Goal: Task Accomplishment & Management: Use online tool/utility

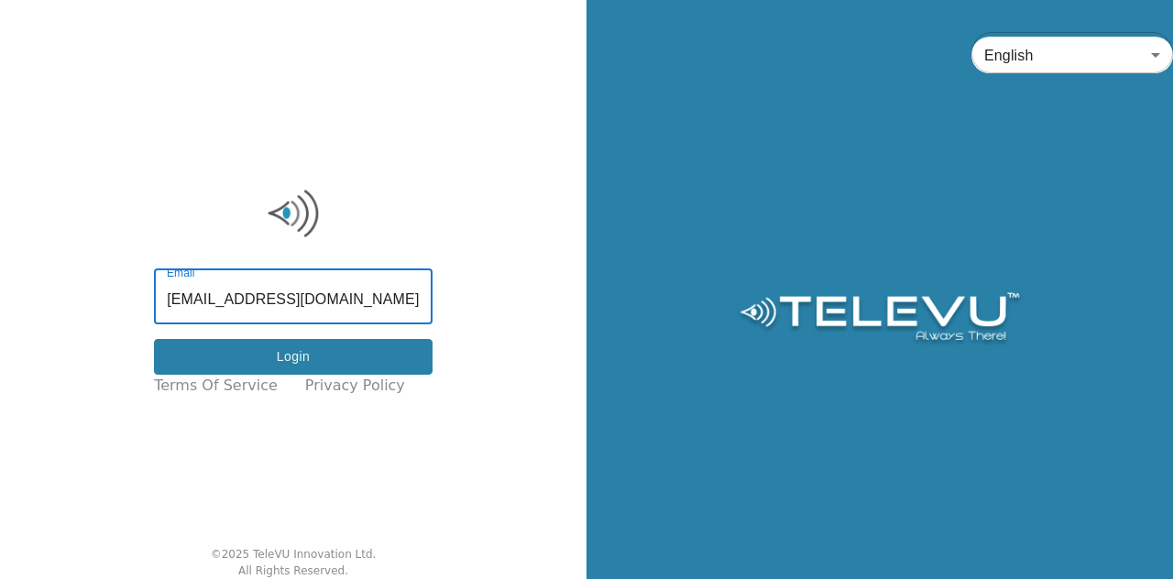
type input "[EMAIL_ADDRESS][DOMAIN_NAME]"
click at [326, 347] on button "Login" at bounding box center [293, 357] width 279 height 36
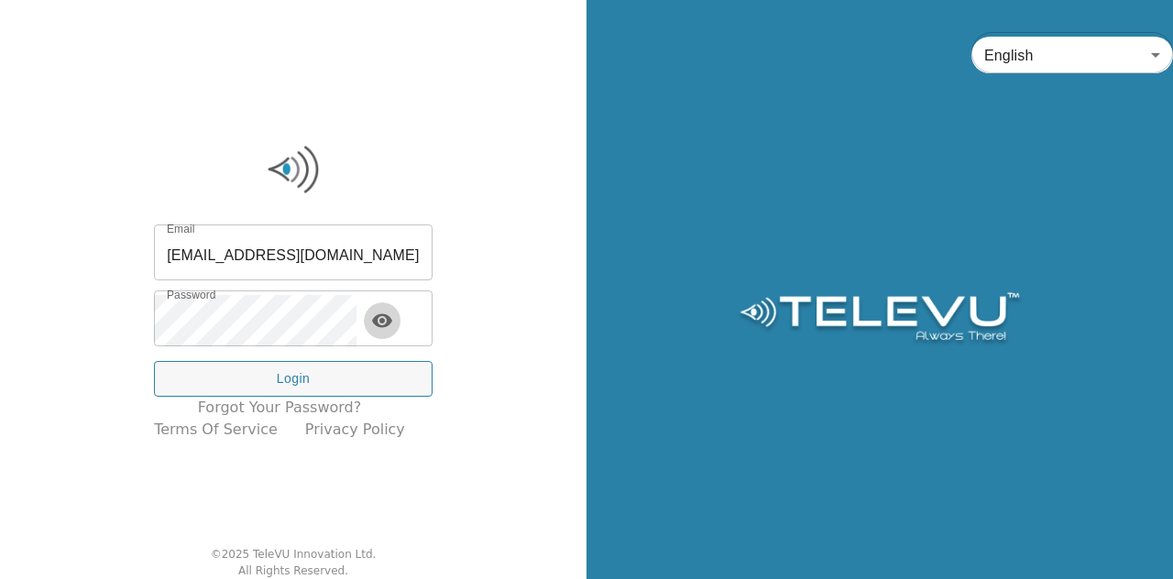
click at [389, 321] on icon "toggle password visibility" at bounding box center [382, 321] width 20 height 14
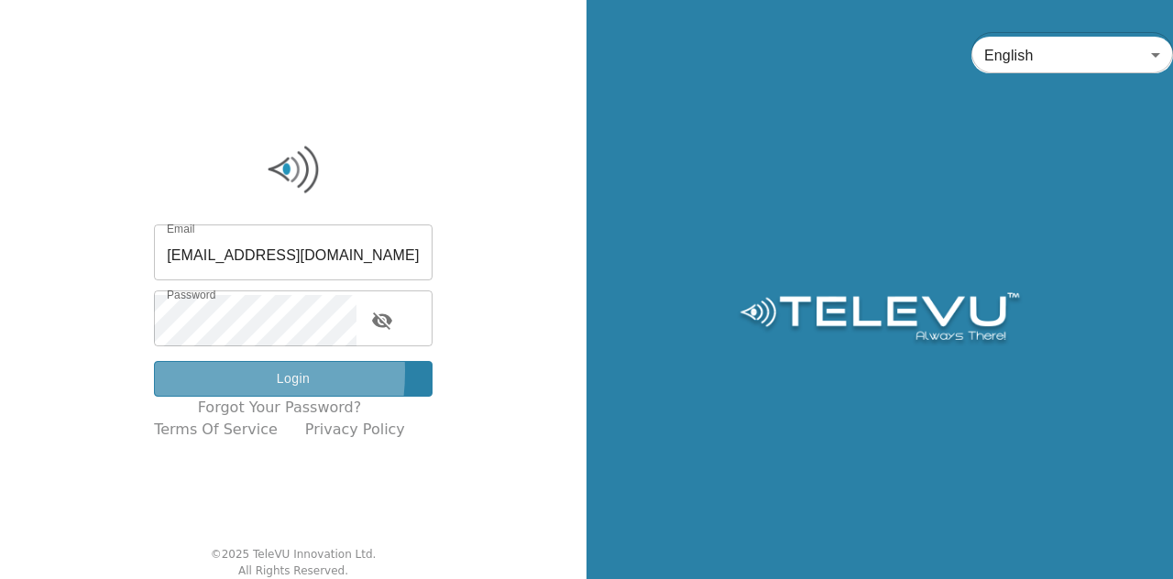
click at [190, 371] on button "Login" at bounding box center [293, 379] width 279 height 36
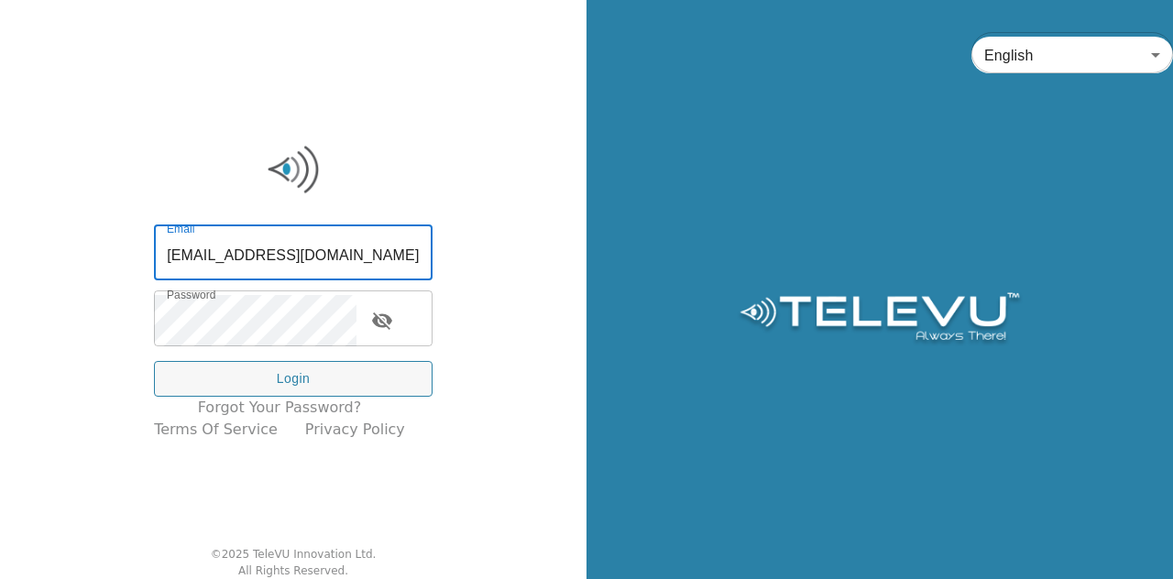
click at [220, 251] on input "[EMAIL_ADDRESS][DOMAIN_NAME]" at bounding box center [293, 254] width 279 height 51
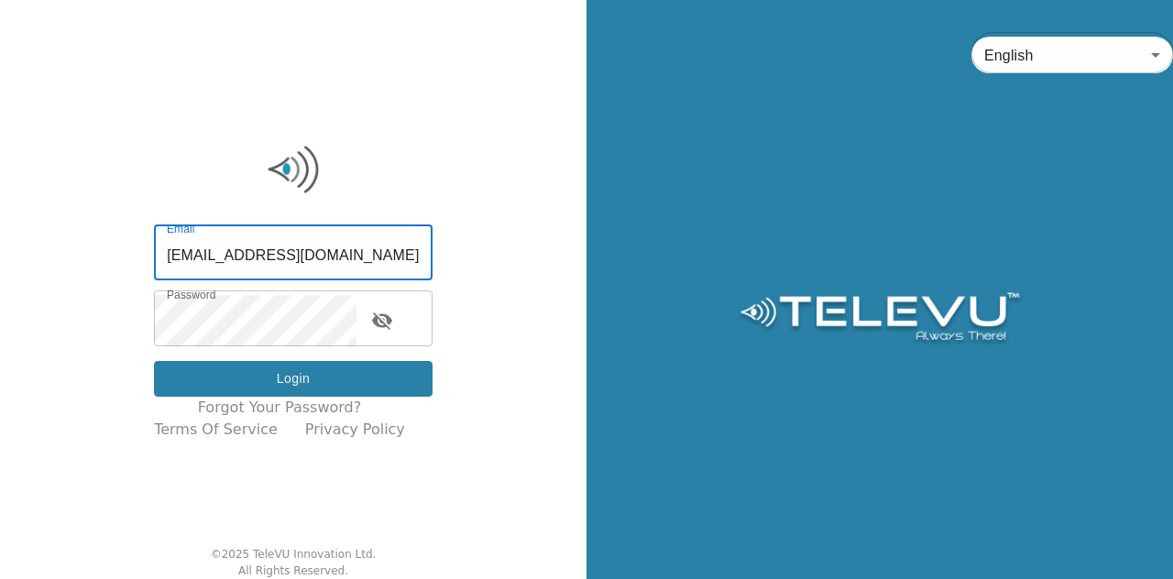
type input "[EMAIL_ADDRESS][DOMAIN_NAME]"
click at [296, 379] on button "Login" at bounding box center [293, 379] width 279 height 36
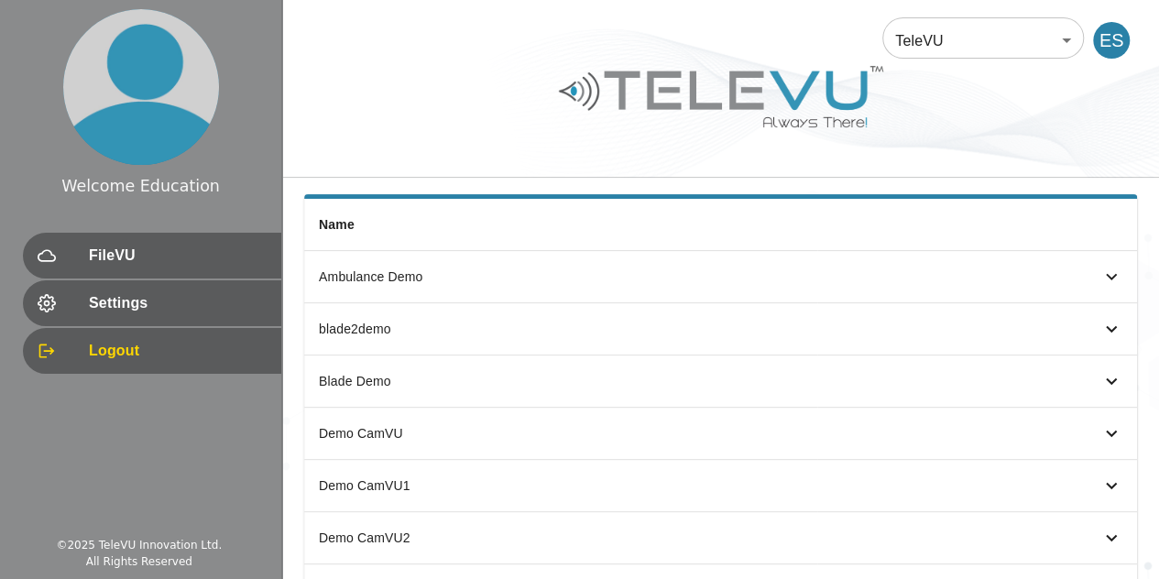
scroll to position [153, 0]
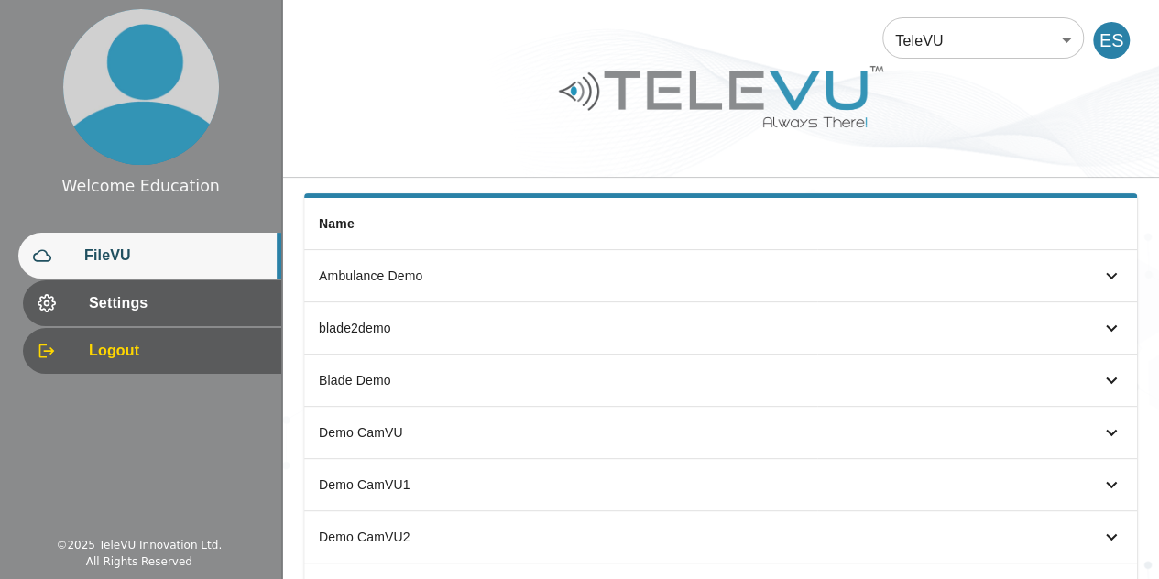
drag, startPoint x: 360, startPoint y: 345, endPoint x: 137, endPoint y: 257, distance: 240.3
click at [137, 257] on span "FileVU" at bounding box center [175, 256] width 182 height 22
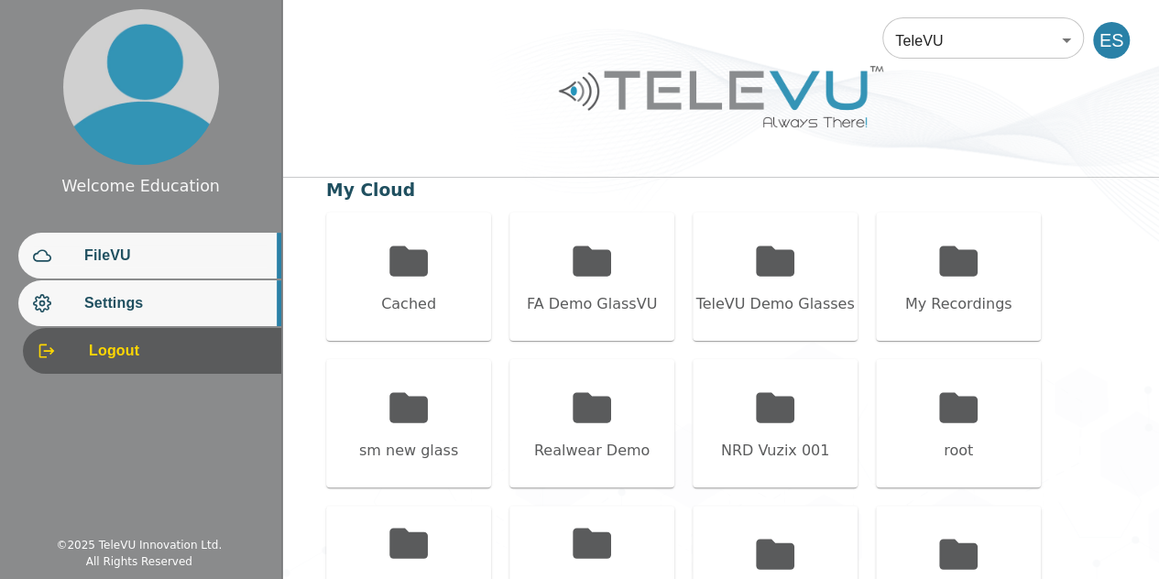
click at [162, 308] on span "Settings" at bounding box center [175, 303] width 182 height 22
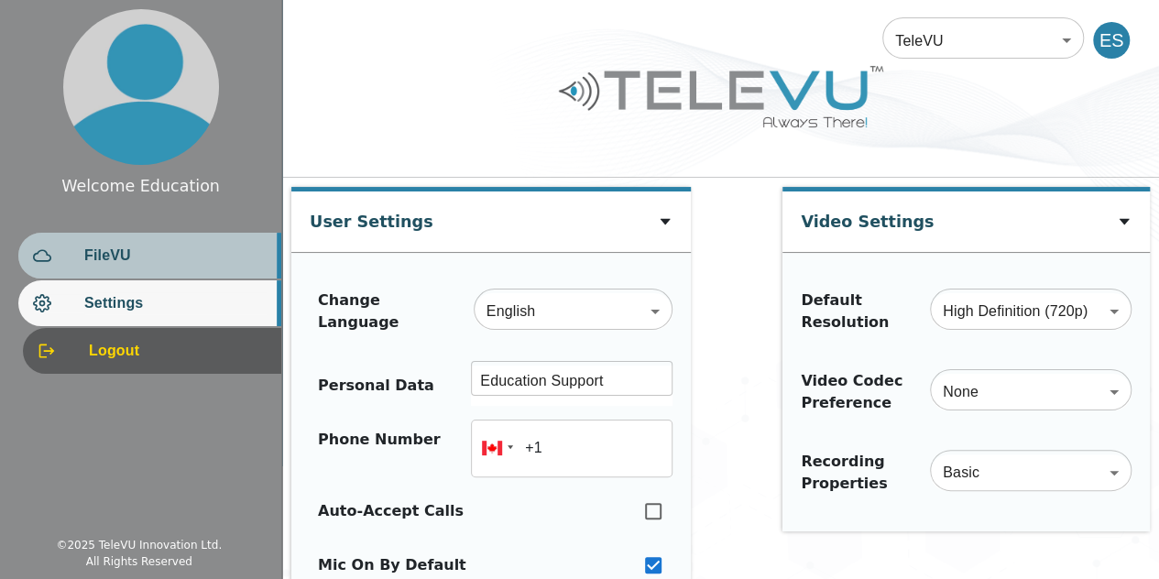
click at [154, 276] on div "FileVU" at bounding box center [149, 256] width 263 height 46
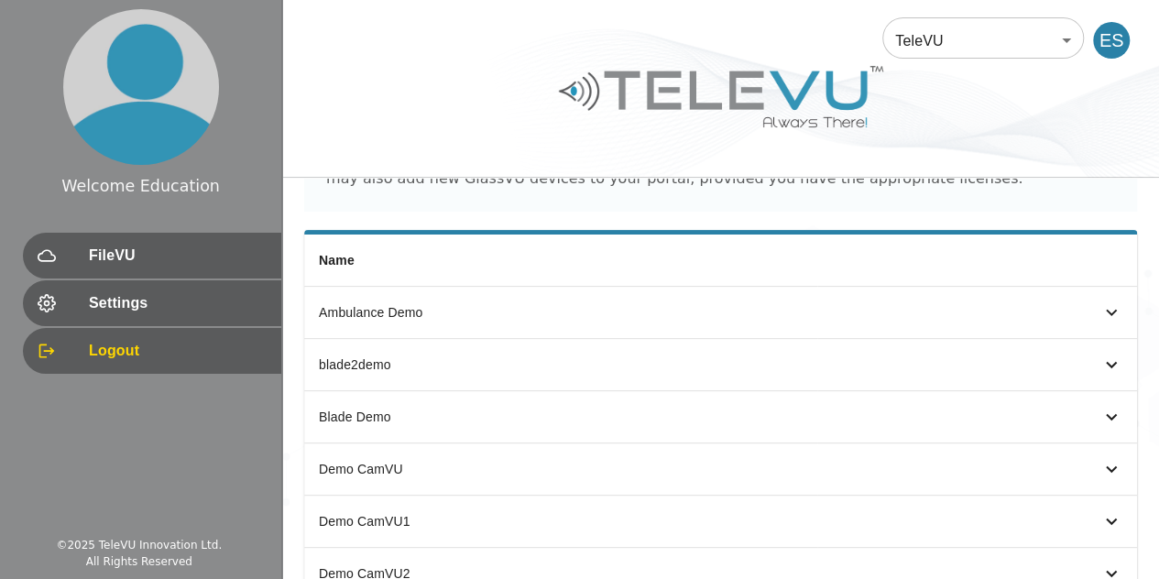
scroll to position [117, 0]
click at [1099, 304] on div "simple table" at bounding box center [1084, 312] width 77 height 22
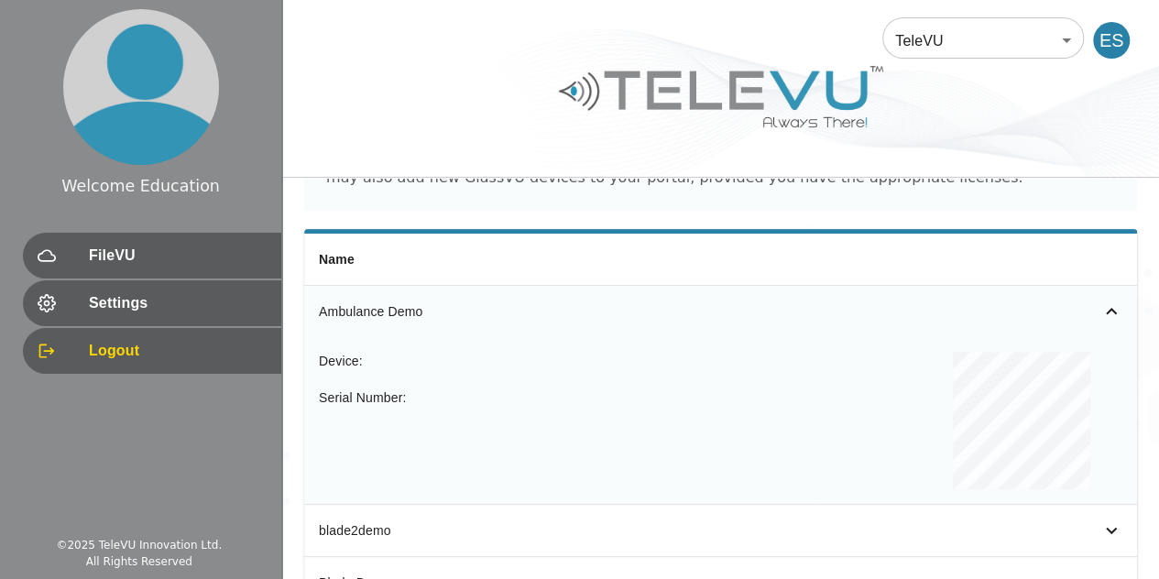
click at [1114, 307] on icon "simple table" at bounding box center [1112, 312] width 22 height 22
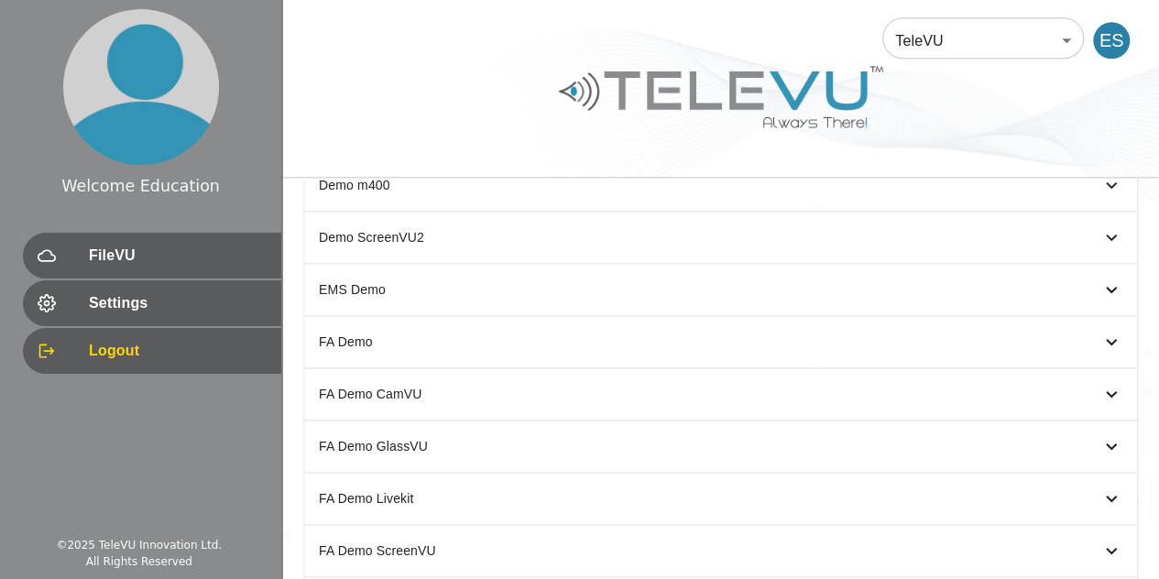
scroll to position [1028, 0]
click at [1114, 340] on icon "simple table" at bounding box center [1112, 341] width 22 height 22
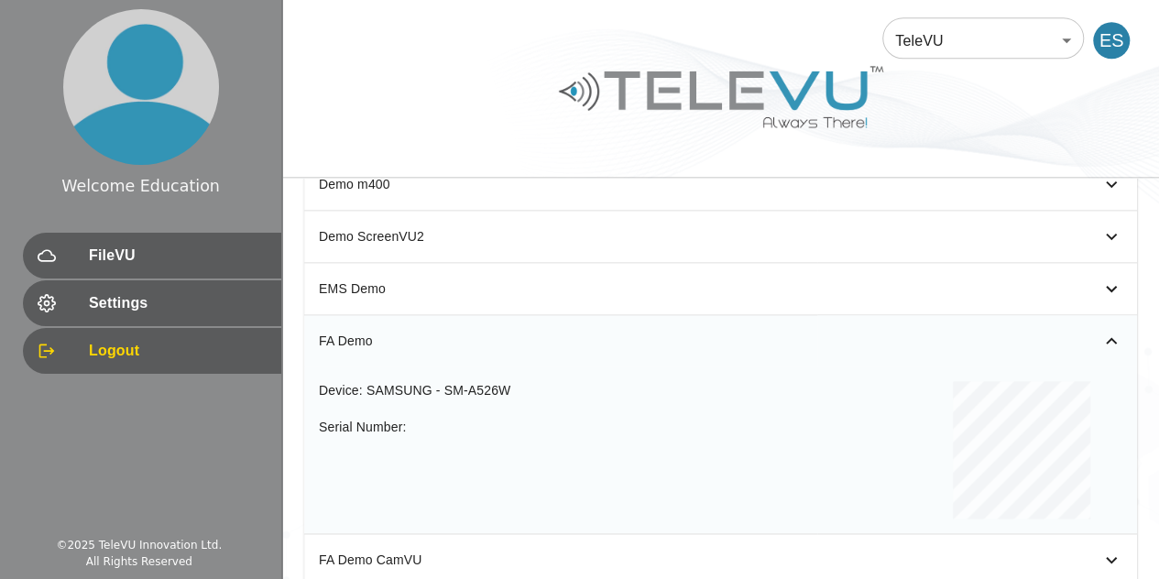
click at [1103, 330] on icon "simple table" at bounding box center [1112, 341] width 22 height 22
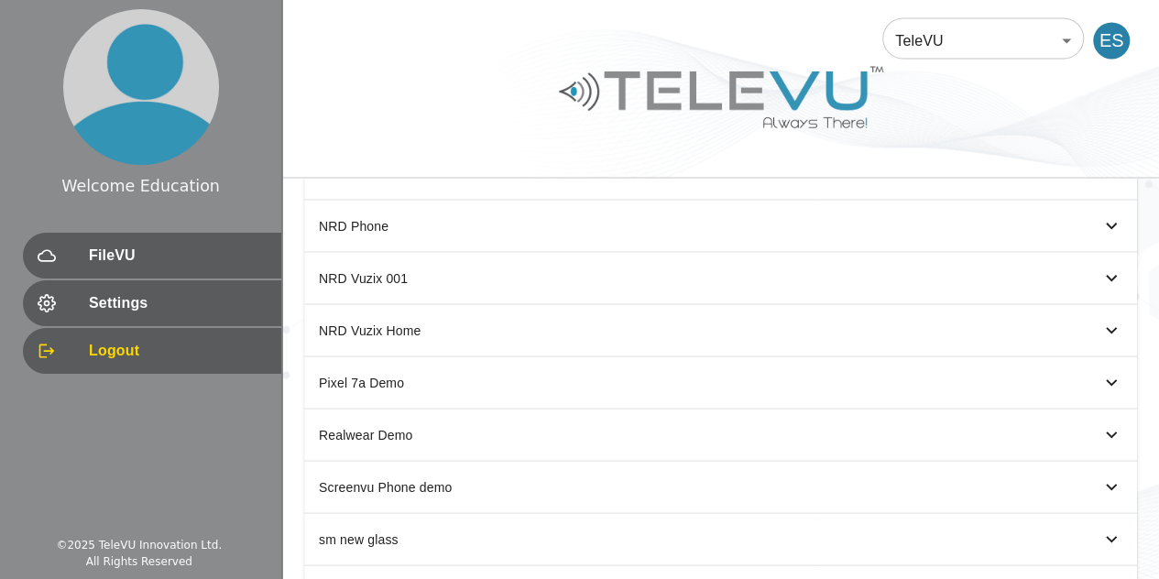
scroll to position [1562, 0]
click at [1109, 266] on icon "simple table" at bounding box center [1112, 277] width 22 height 22
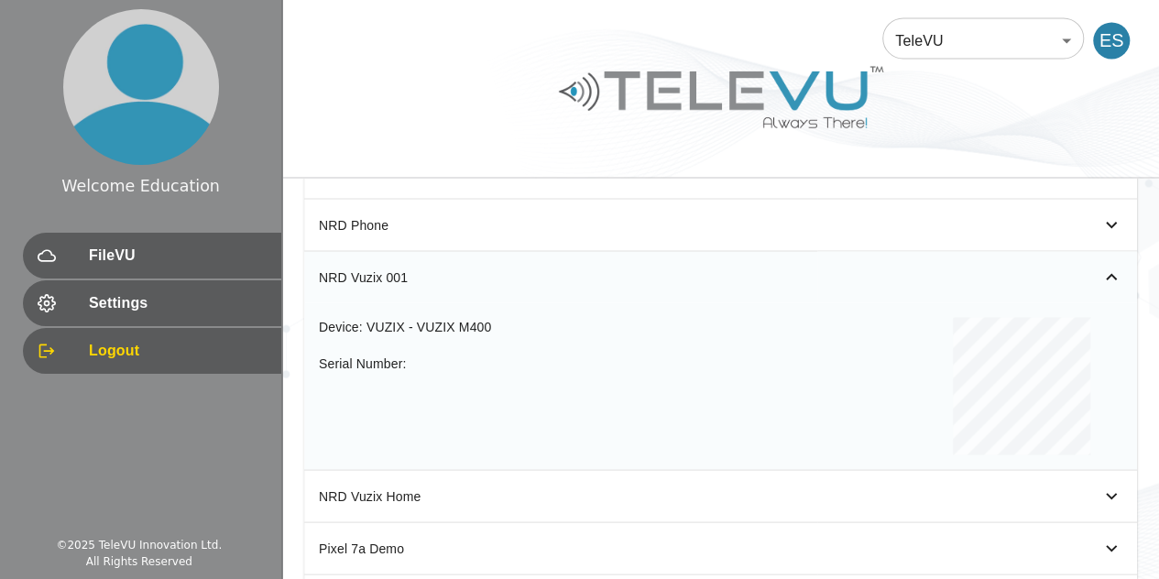
click at [1103, 266] on icon "simple table" at bounding box center [1112, 277] width 22 height 22
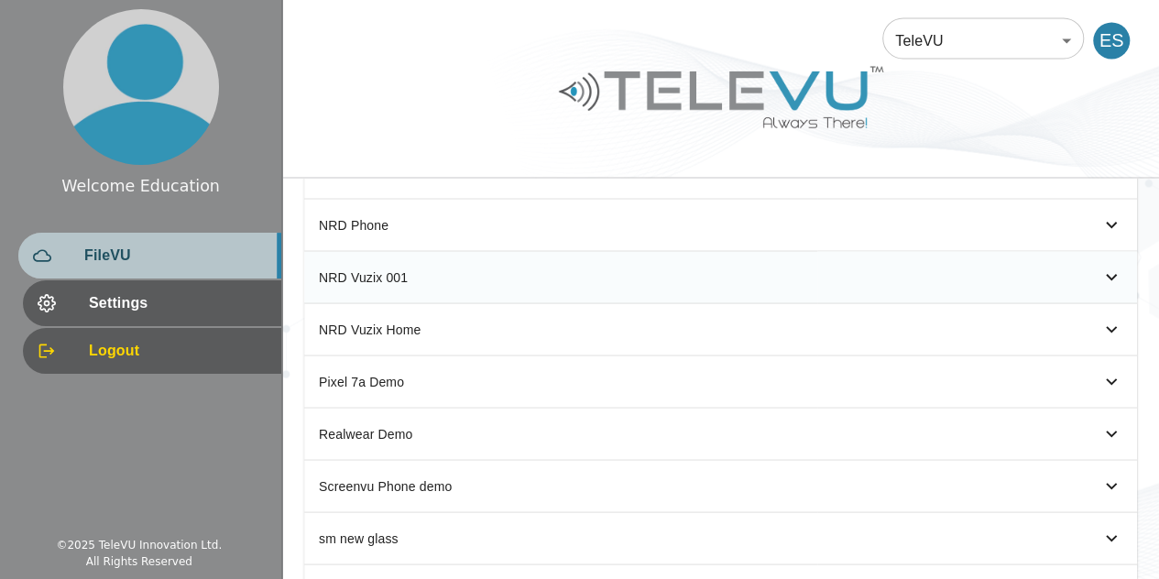
click at [141, 251] on span "FileVU" at bounding box center [175, 256] width 182 height 22
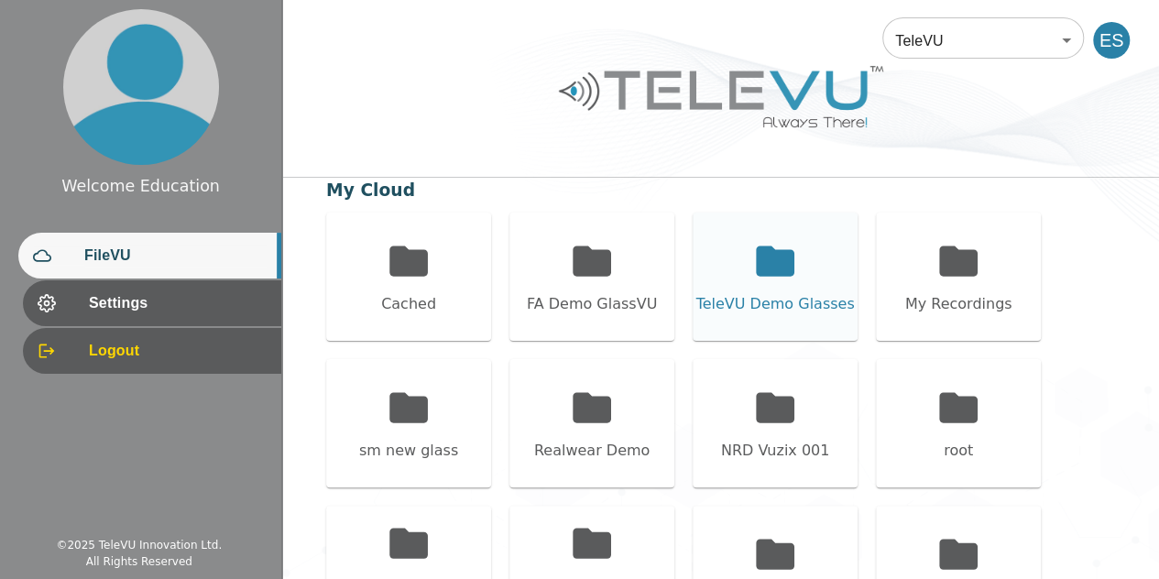
click at [763, 250] on icon at bounding box center [775, 261] width 38 height 30
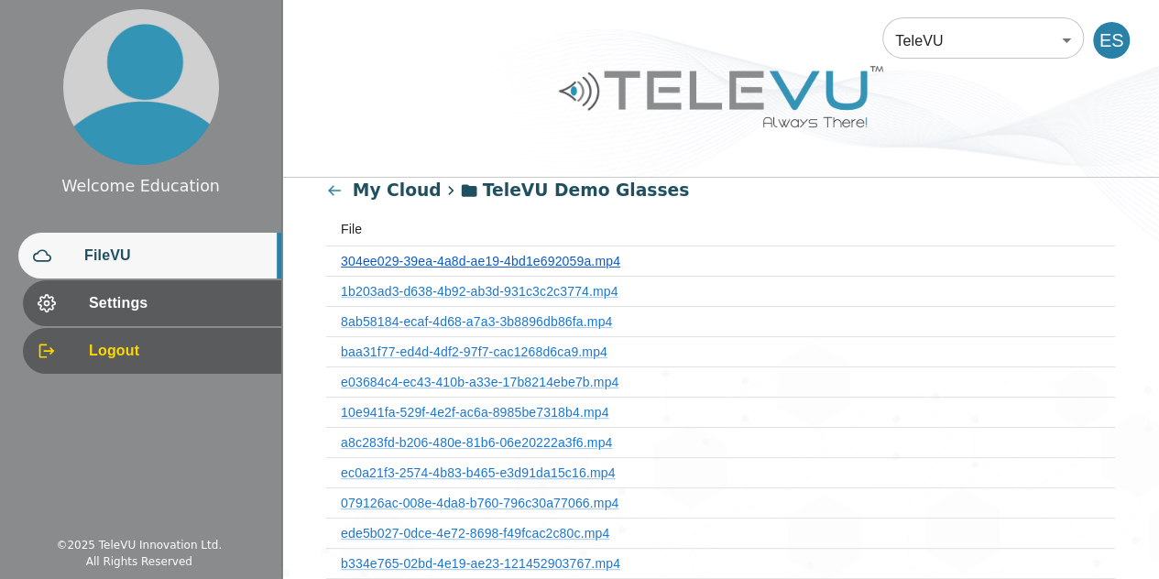
click at [530, 261] on link "304ee029-39ea-4a8d-ae19-4bd1e692059a.mp4" at bounding box center [480, 261] width 279 height 15
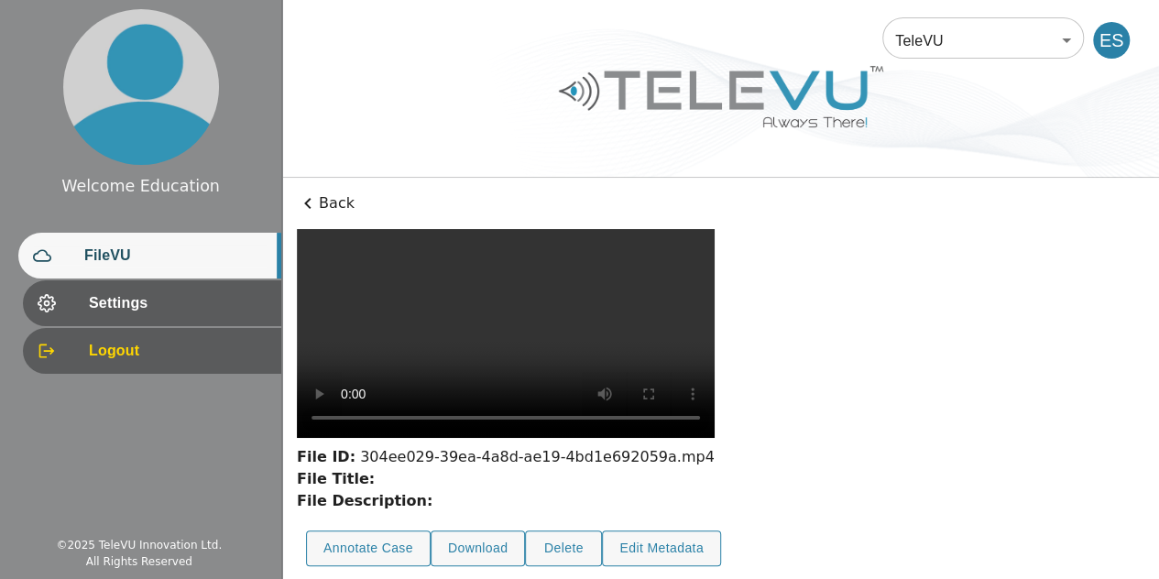
click at [323, 203] on p "Back" at bounding box center [721, 203] width 848 height 22
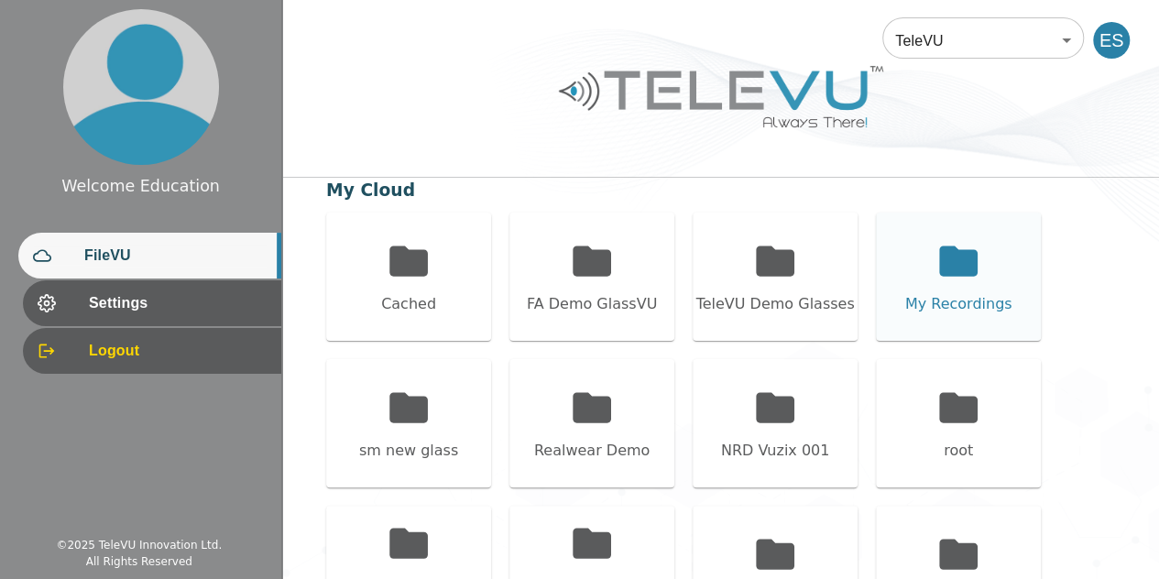
click at [926, 259] on div "My Recordings" at bounding box center [958, 277] width 165 height 128
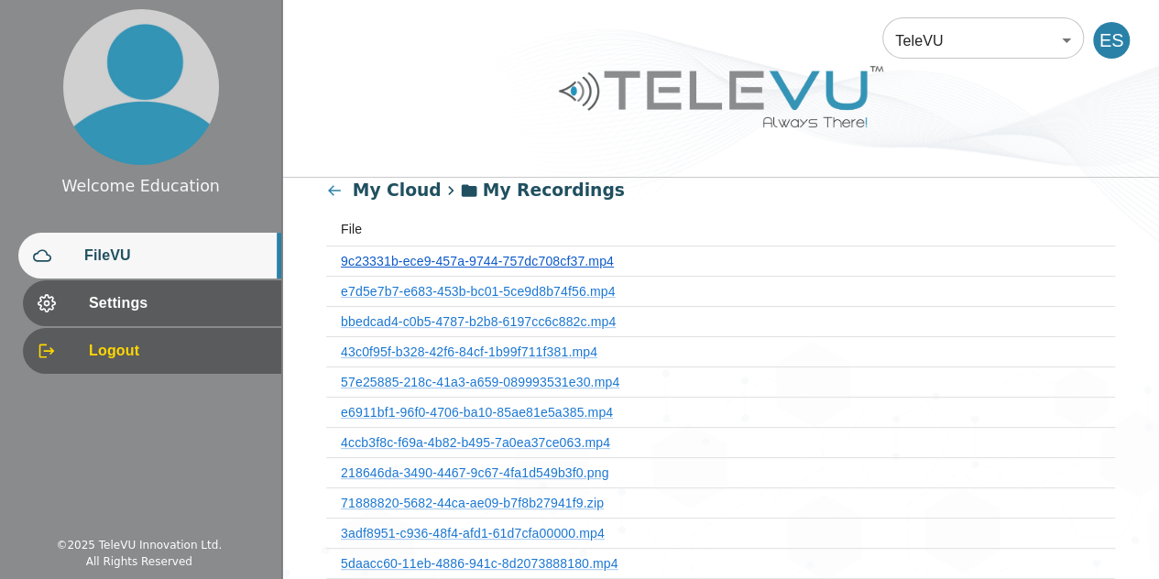
click at [581, 264] on link "9c23331b-ece9-457a-9744-757dc708cf37.mp4" at bounding box center [477, 261] width 273 height 15
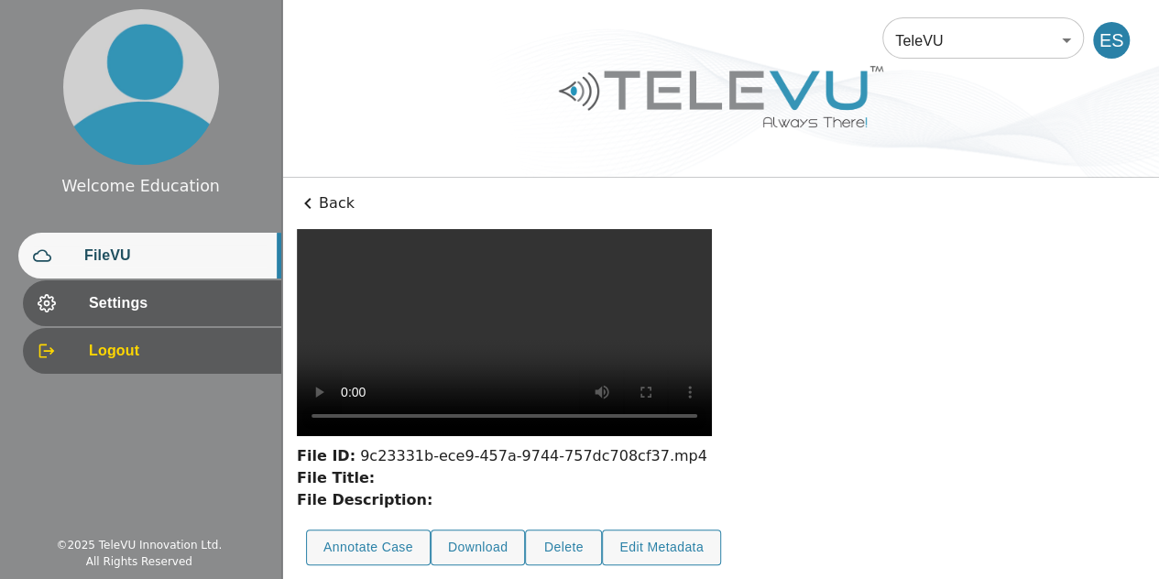
click at [334, 207] on p "Back" at bounding box center [721, 203] width 848 height 22
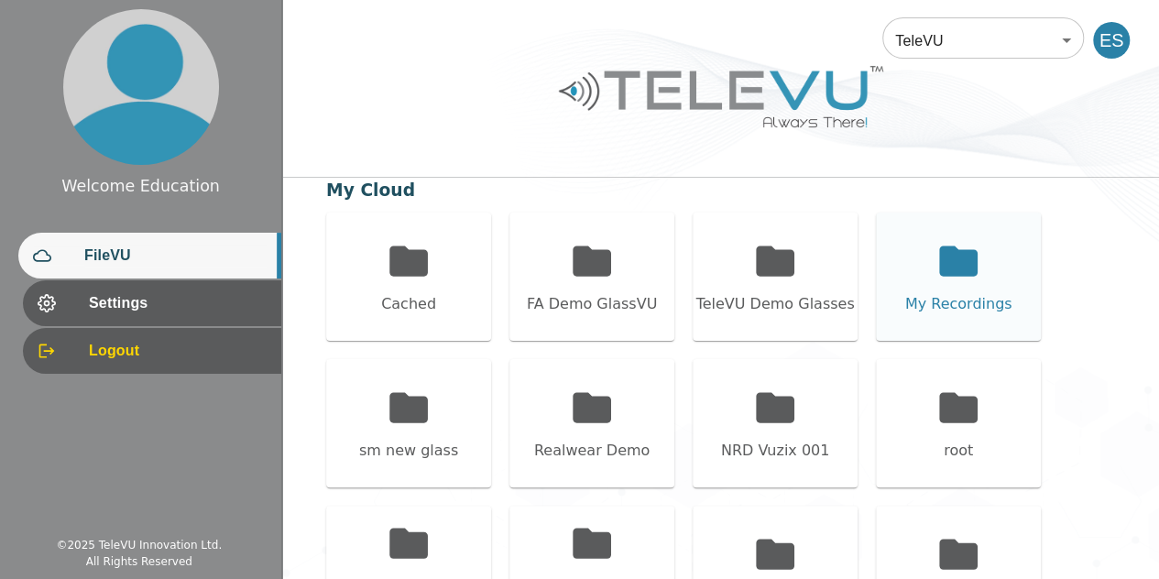
click at [944, 260] on icon at bounding box center [958, 261] width 38 height 30
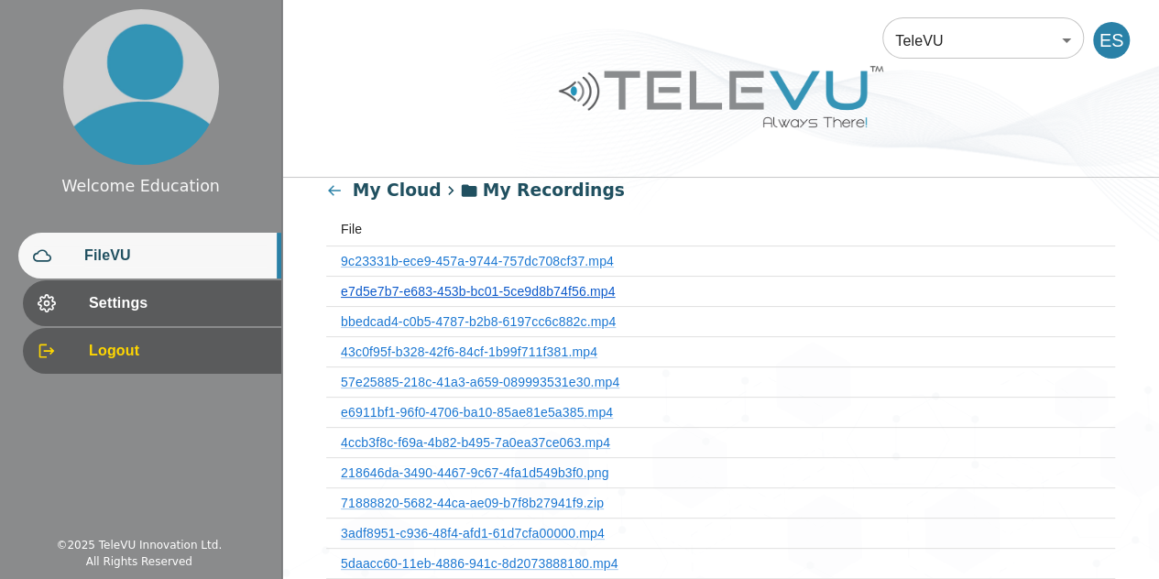
click at [579, 292] on link "e7d5e7b7-e683-453b-bc01-5ce9d8b74f56.mp4" at bounding box center [478, 291] width 274 height 15
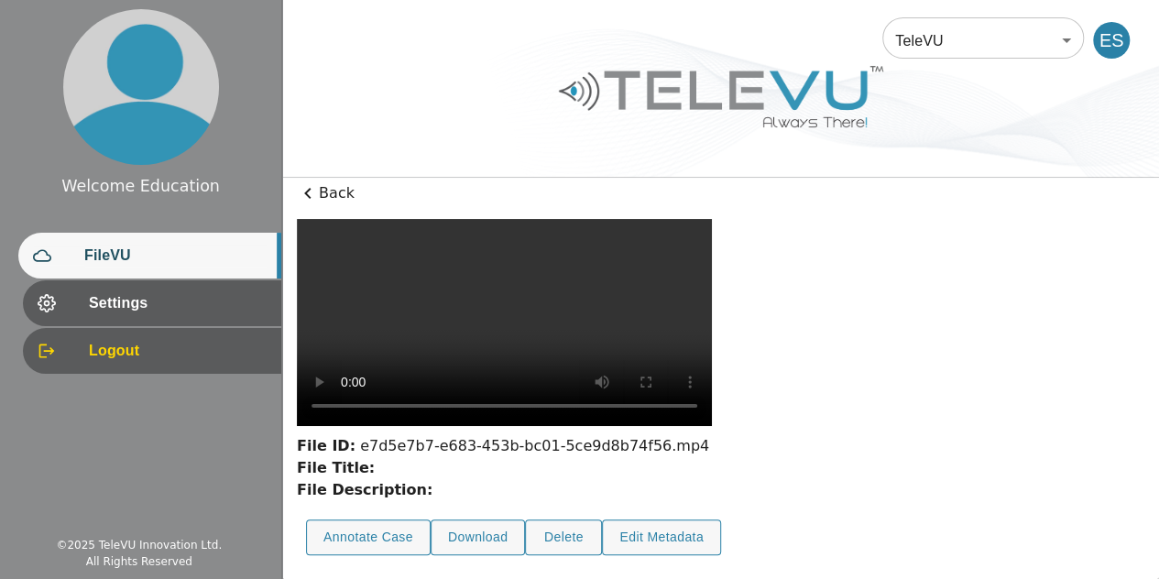
scroll to position [187, 0]
click at [392, 543] on button "Annotate Case" at bounding box center [368, 538] width 125 height 36
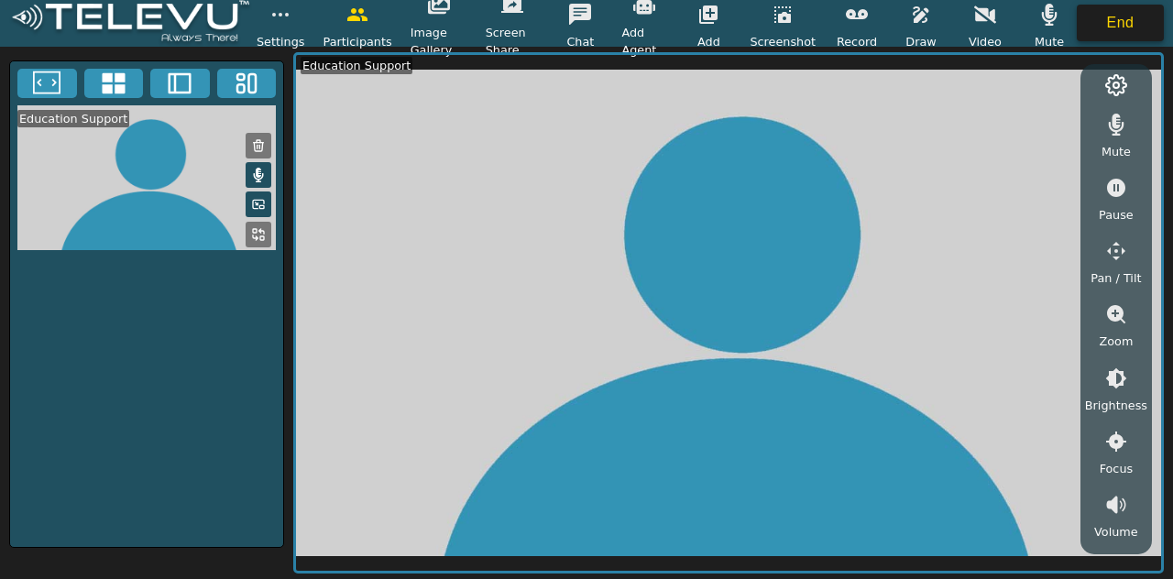
click at [1123, 28] on button "End" at bounding box center [1120, 23] width 87 height 37
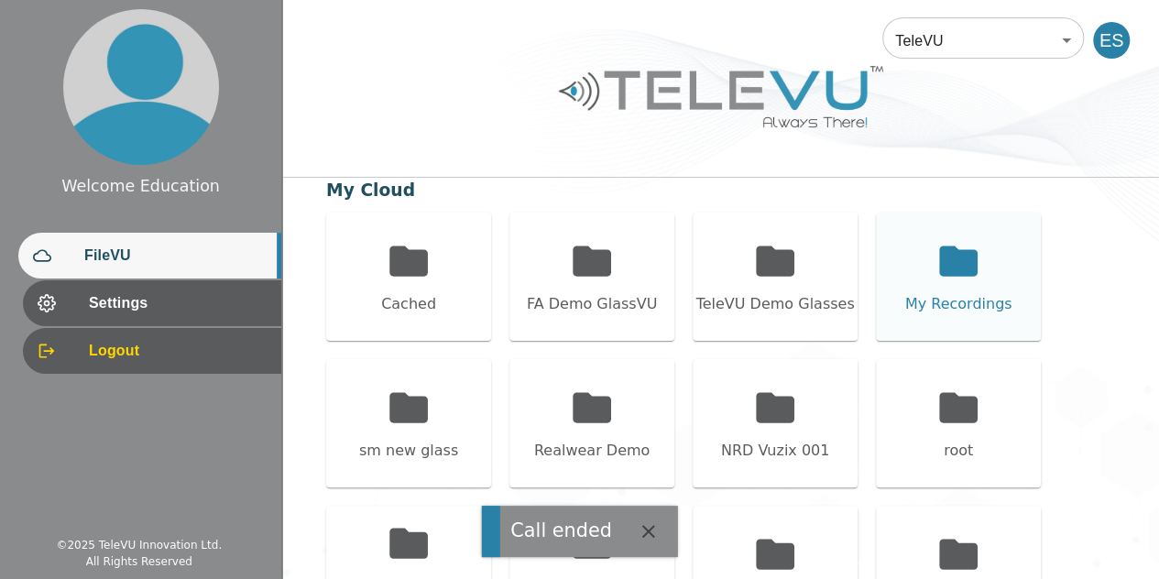
click at [948, 257] on icon at bounding box center [958, 261] width 38 height 30
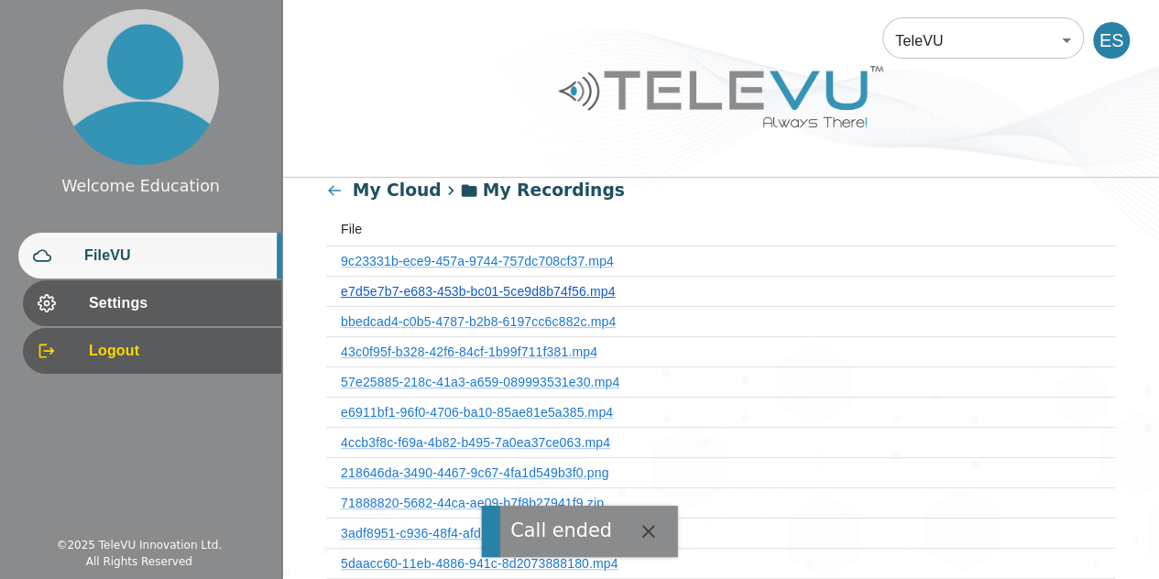
click at [535, 289] on link "e7d5e7b7-e683-453b-bc01-5ce9d8b74f56.mp4" at bounding box center [478, 291] width 274 height 15
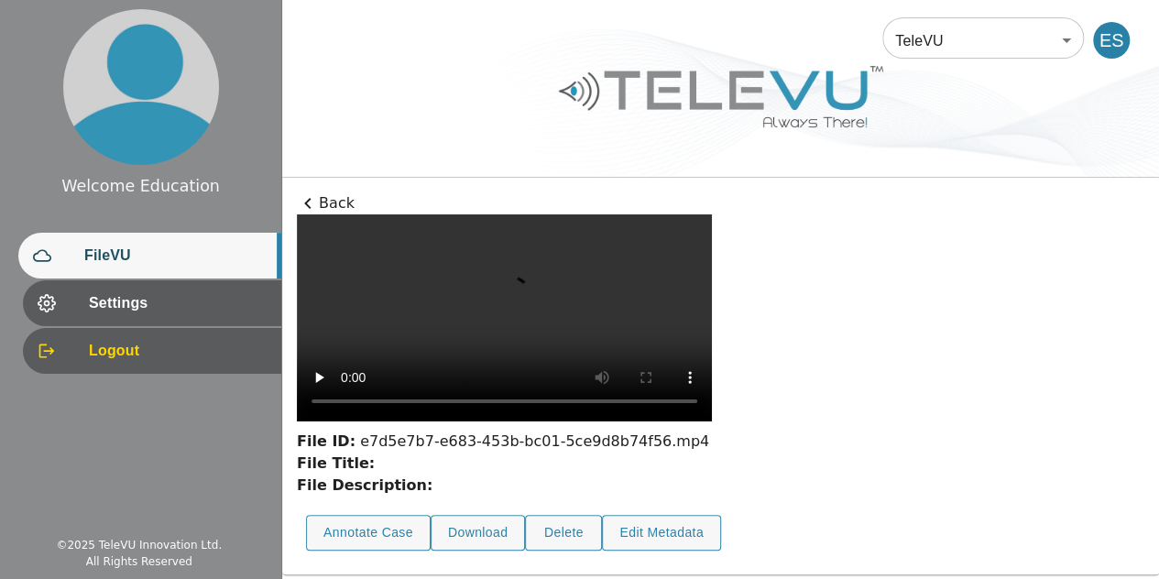
scroll to position [172, 0]
click at [380, 522] on button "Annotate Case" at bounding box center [368, 533] width 125 height 36
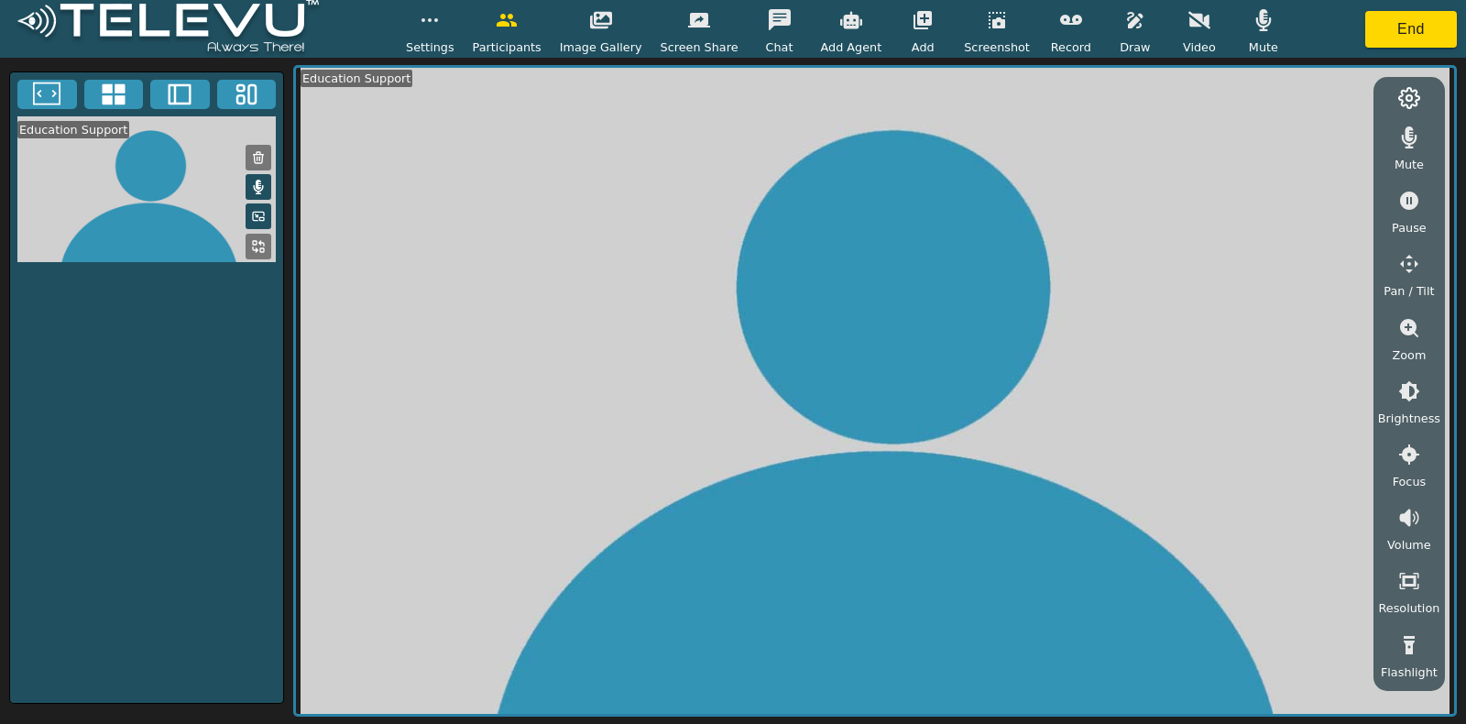
click at [912, 22] on icon "button" at bounding box center [923, 20] width 22 height 22
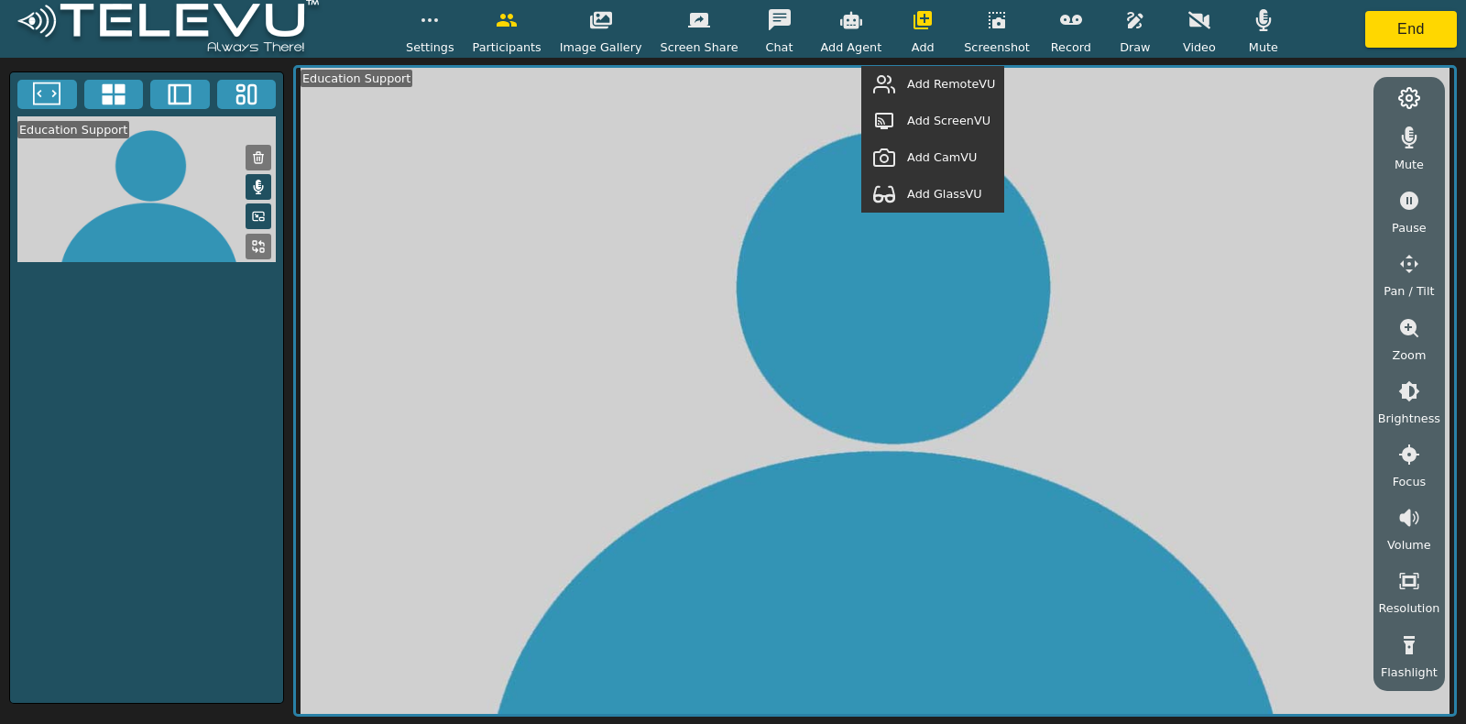
click at [763, 148] on video at bounding box center [875, 391] width 1158 height 646
click at [255, 176] on button at bounding box center [259, 187] width 26 height 26
click at [257, 189] on icon at bounding box center [258, 187] width 15 height 12
click at [914, 20] on icon "button" at bounding box center [923, 20] width 18 height 18
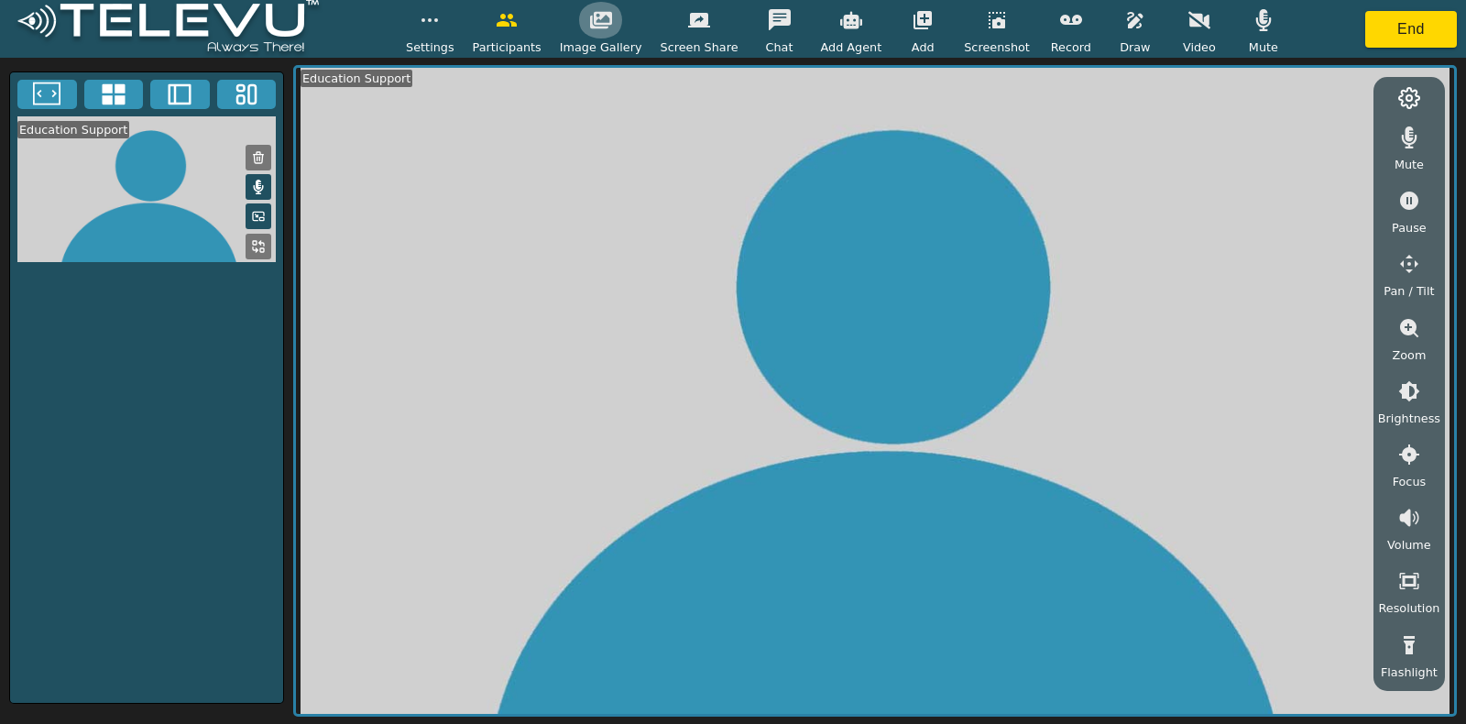
click at [612, 17] on icon "button" at bounding box center [601, 20] width 22 height 22
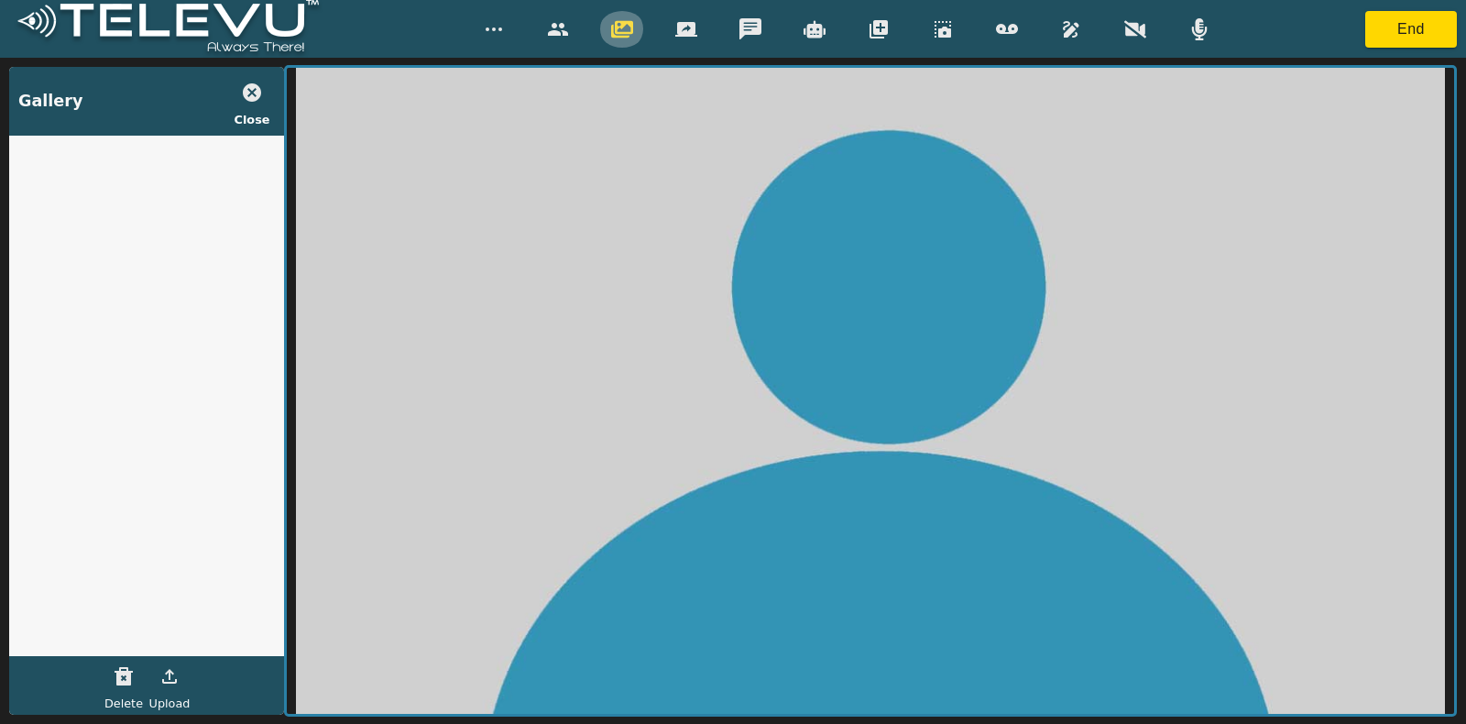
click at [613, 18] on icon "button" at bounding box center [622, 29] width 22 height 22
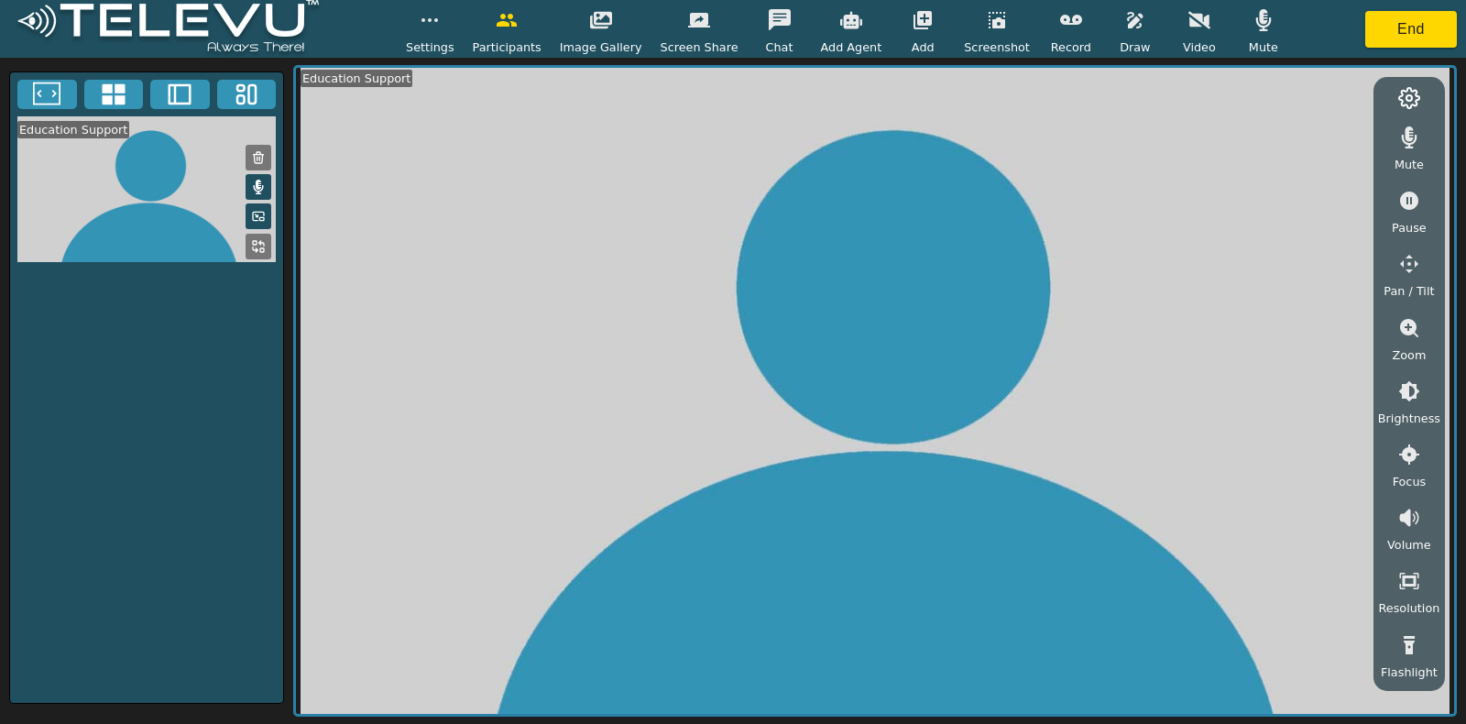
click at [840, 18] on icon "button" at bounding box center [851, 19] width 22 height 17
click at [834, 33] on button "button" at bounding box center [851, 20] width 46 height 37
click at [1172, 19] on button "End" at bounding box center [1411, 29] width 92 height 37
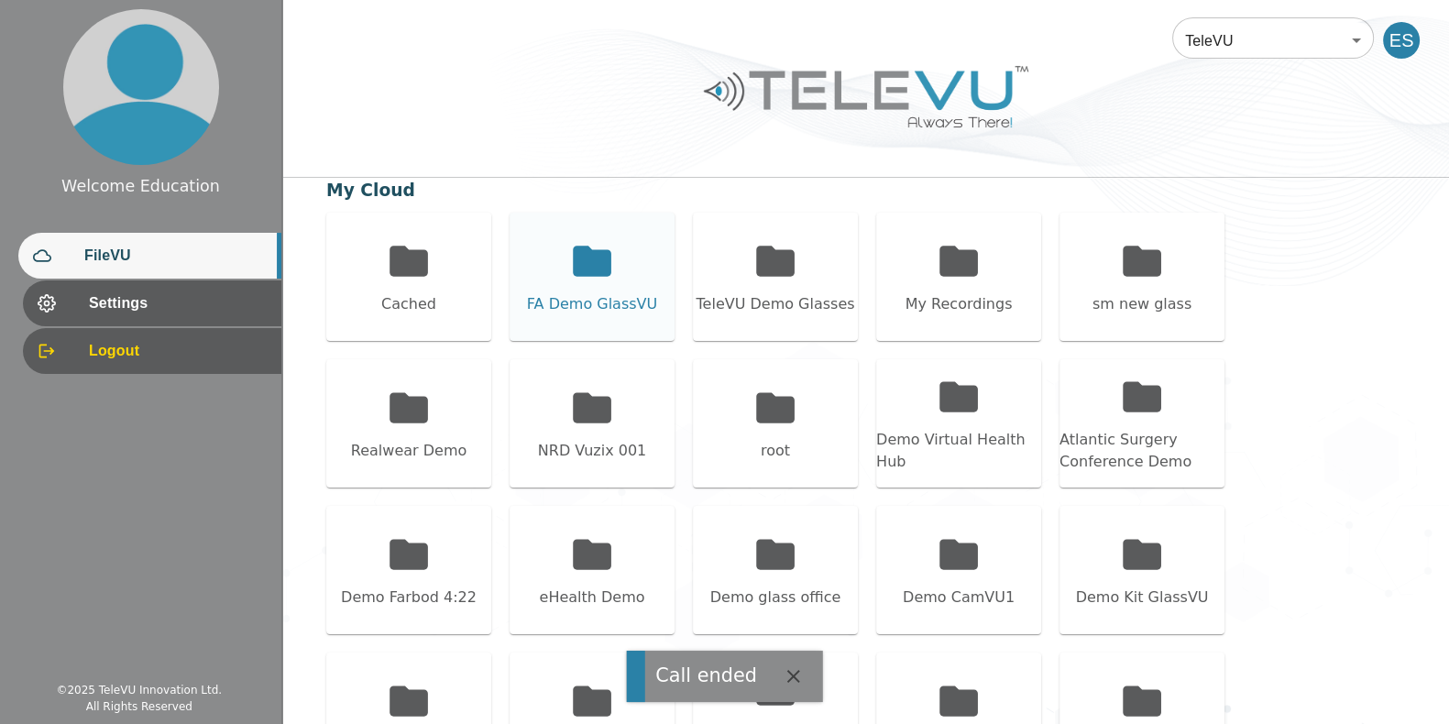
click at [619, 267] on div "FA Demo GlassVU" at bounding box center [591, 277] width 165 height 128
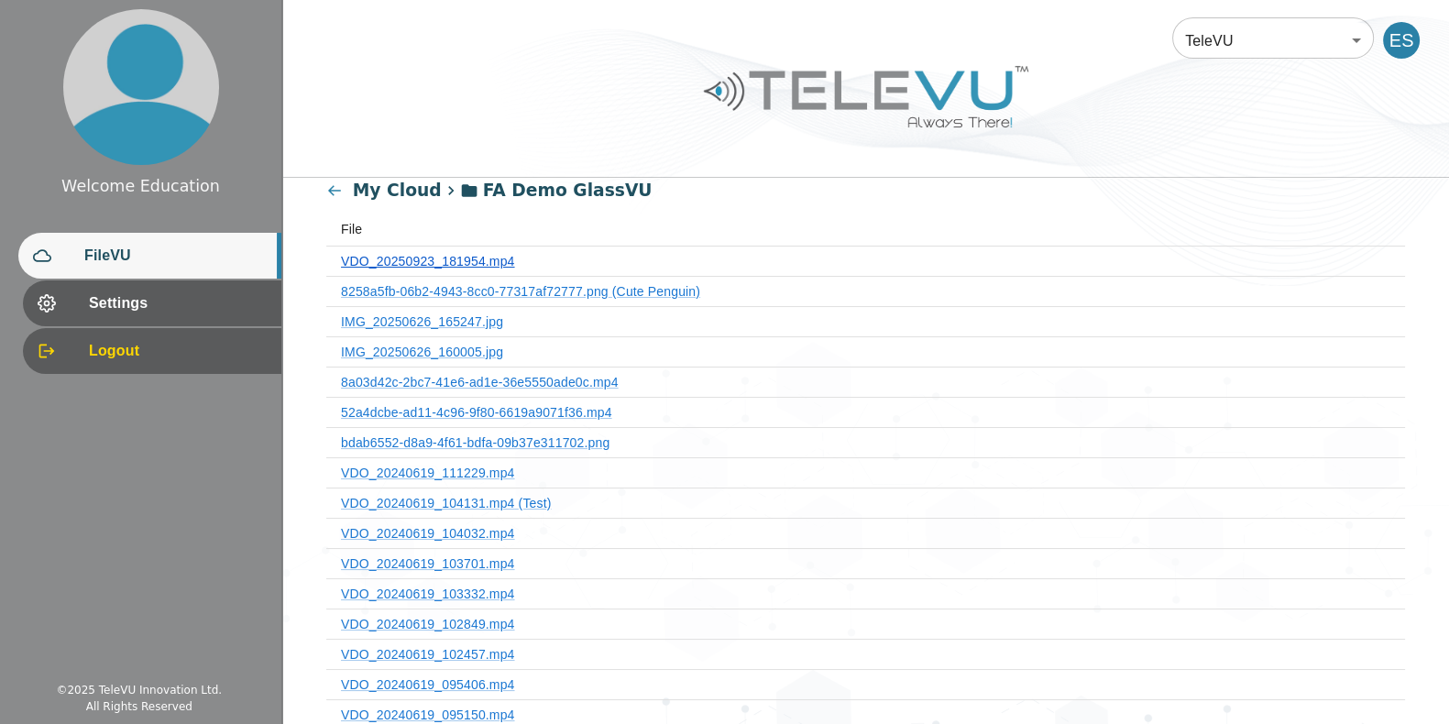
click at [476, 263] on link "VDO_20250923_181954.mp4" at bounding box center [428, 261] width 174 height 15
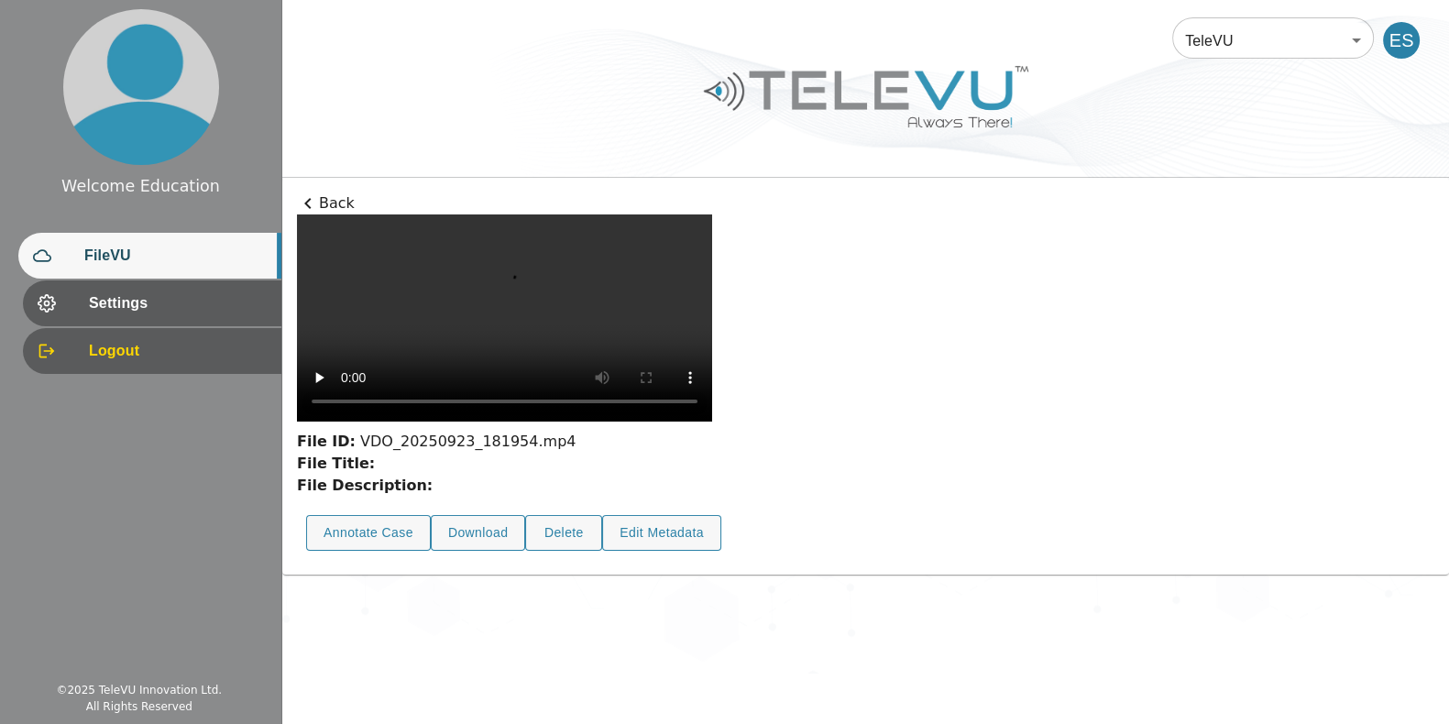
scroll to position [28, 0]
click at [347, 551] on button "Annotate Case" at bounding box center [368, 533] width 125 height 36
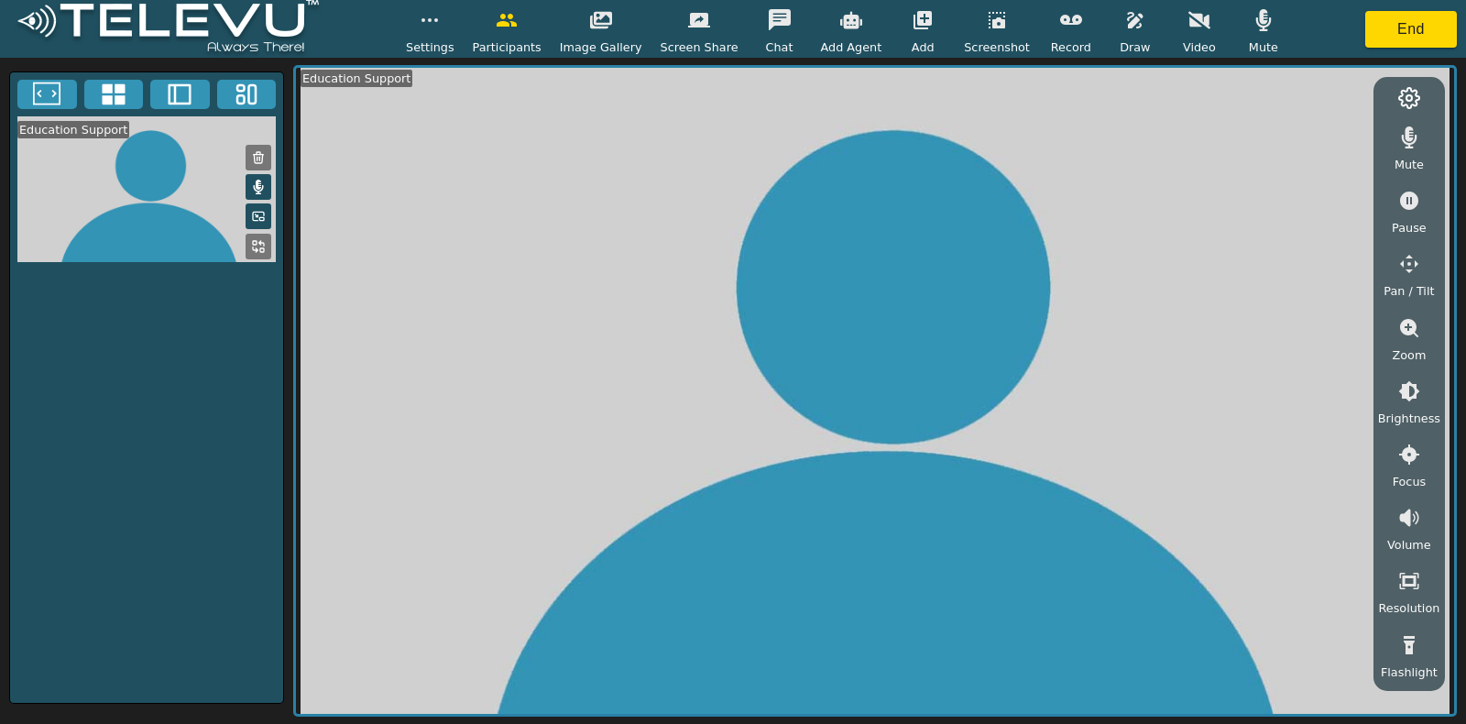
click at [1172, 38] on span "Video" at bounding box center [1199, 46] width 33 height 17
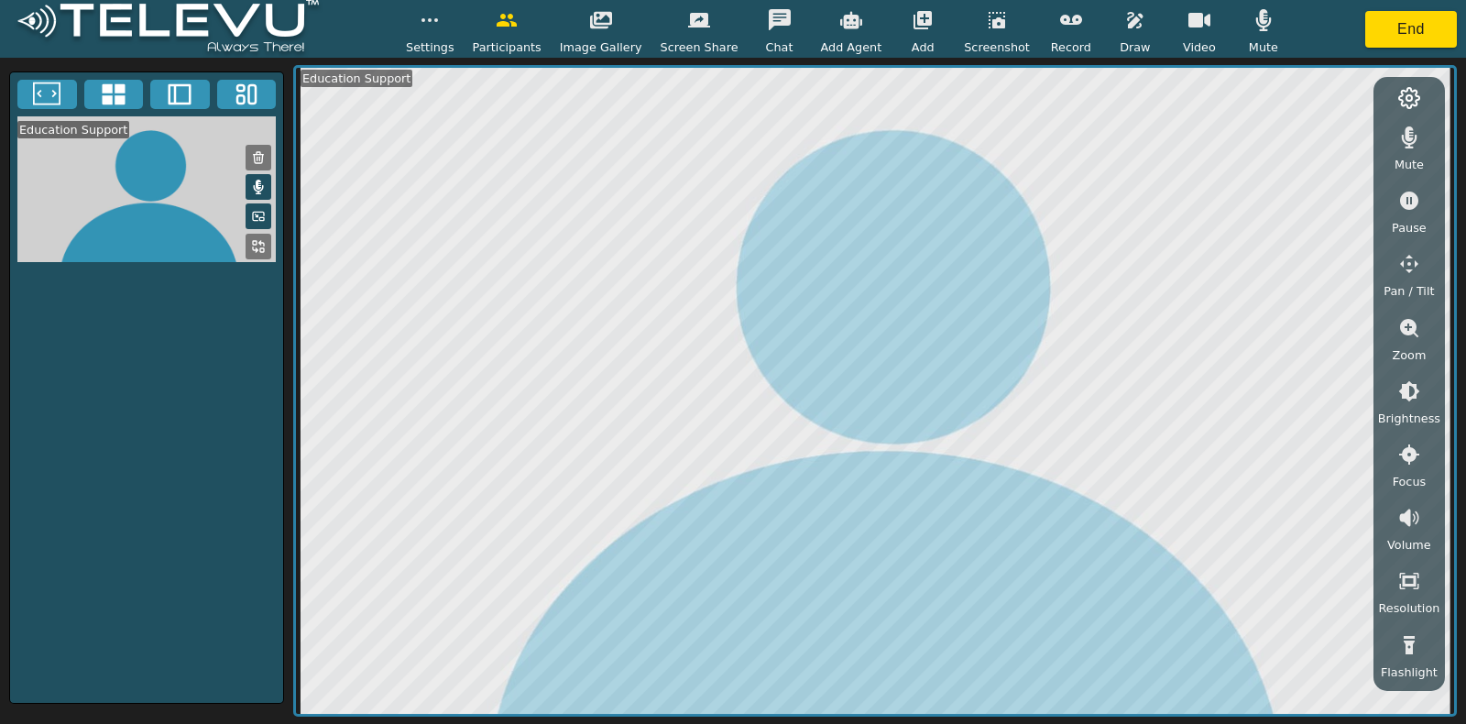
click at [1172, 38] on span "Video" at bounding box center [1199, 46] width 33 height 17
click at [453, 22] on button "button" at bounding box center [430, 20] width 46 height 37
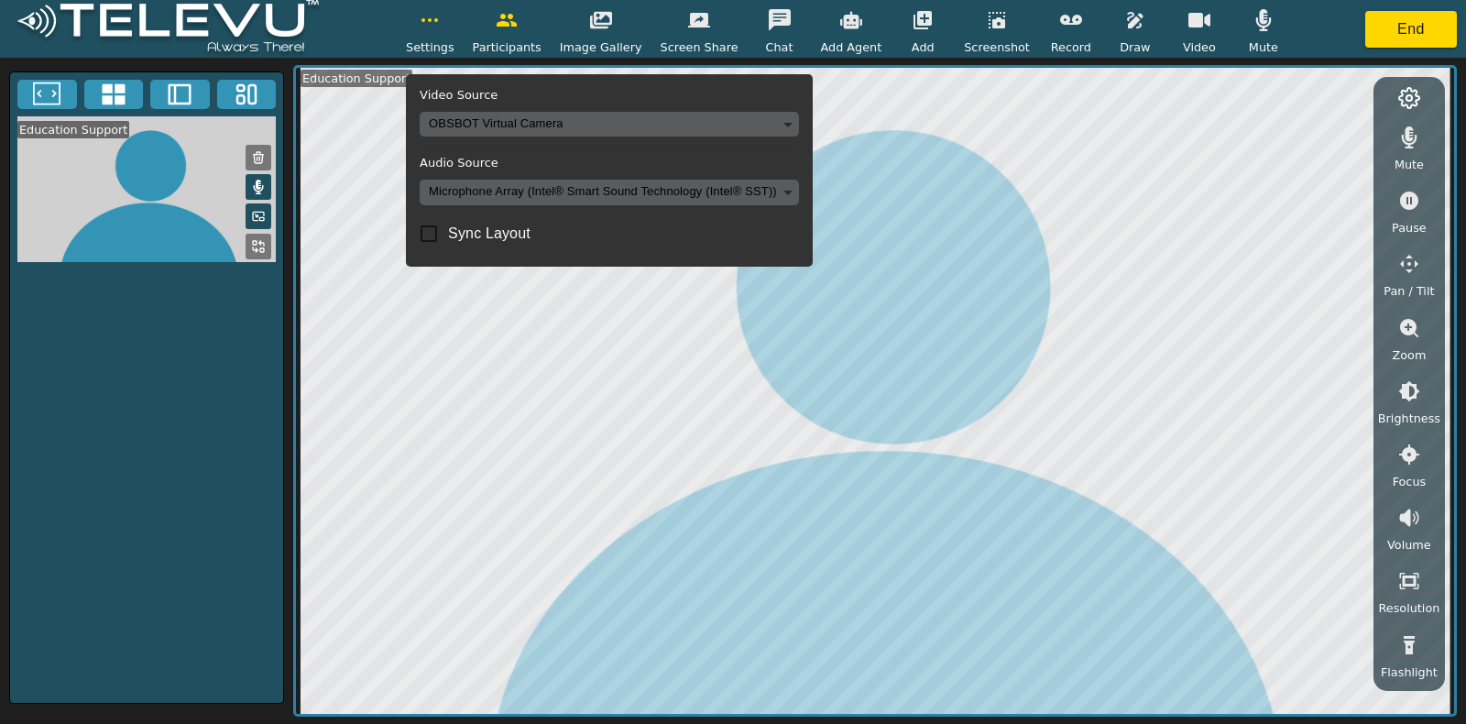
click at [473, 116] on body "Settings Video Source OBSBOT Virtual Camera 50b9e7a8d219e7b326bffa14bfd85592e67…" at bounding box center [733, 362] width 1466 height 724
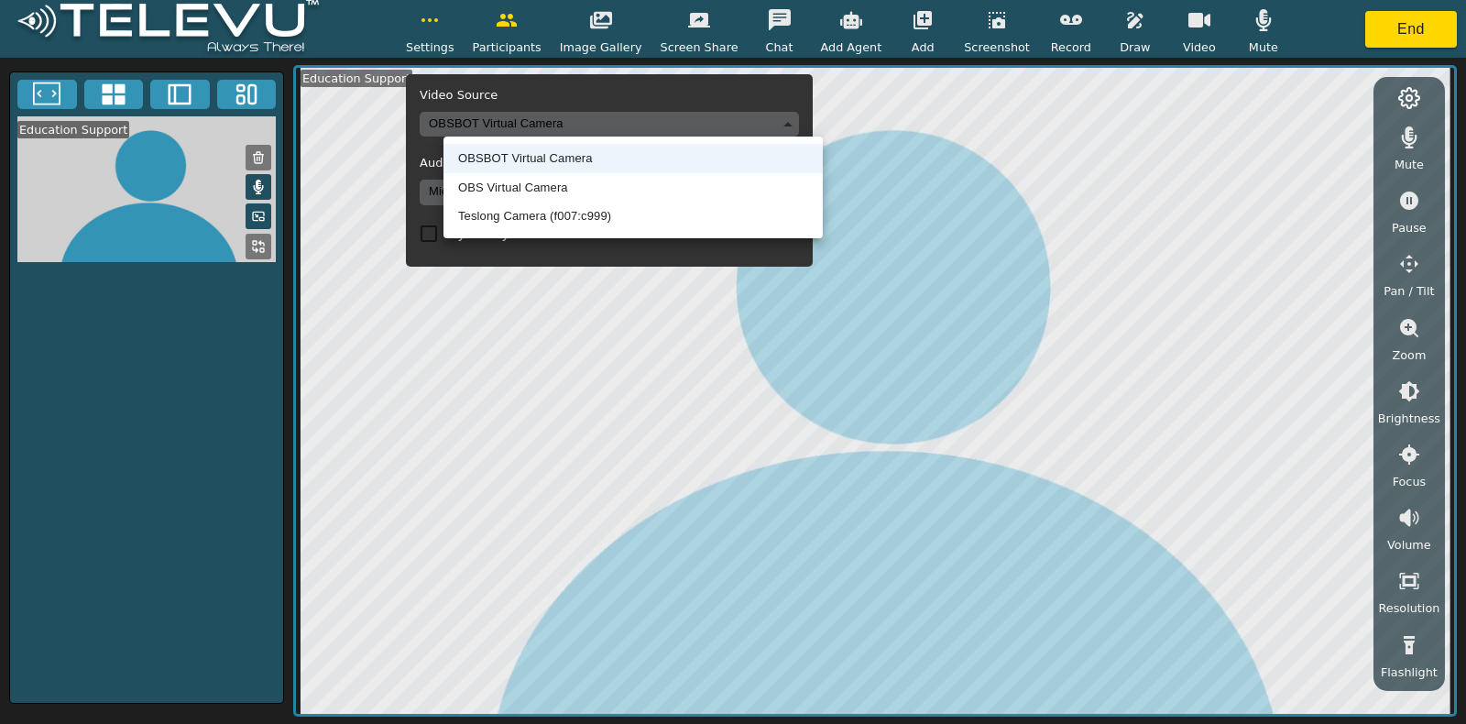
click at [520, 219] on li "Teslong Camera (f007:c999)" at bounding box center [633, 216] width 379 height 29
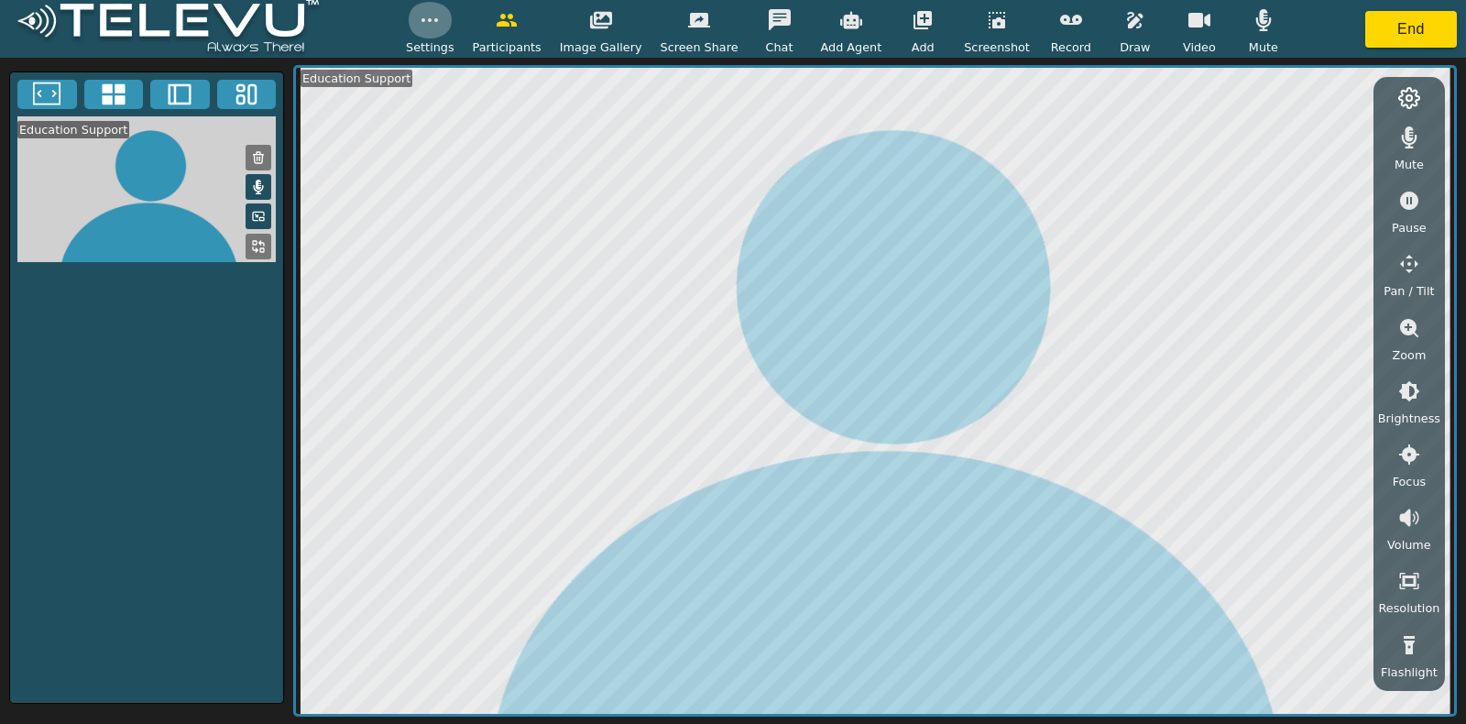
click at [441, 27] on icon "button" at bounding box center [430, 20] width 22 height 22
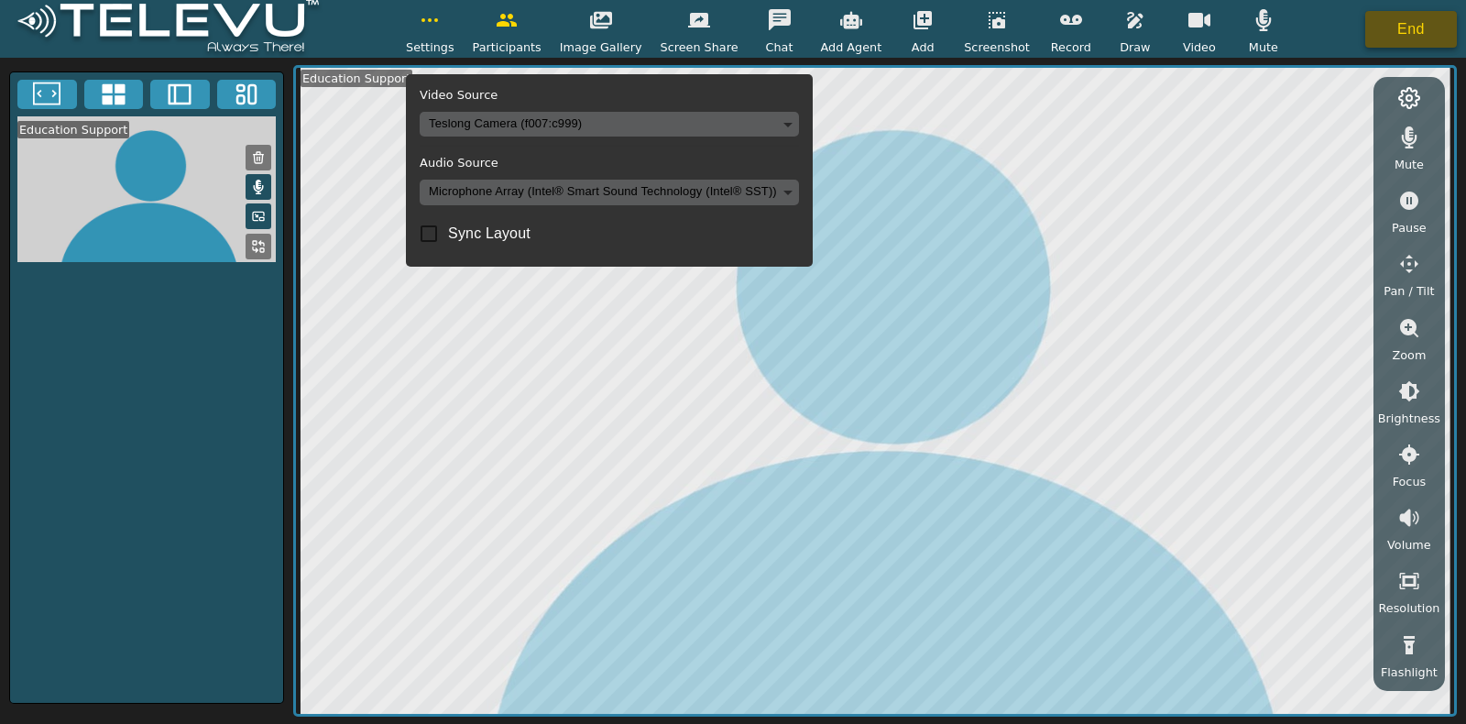
click at [1172, 23] on button "End" at bounding box center [1411, 29] width 92 height 37
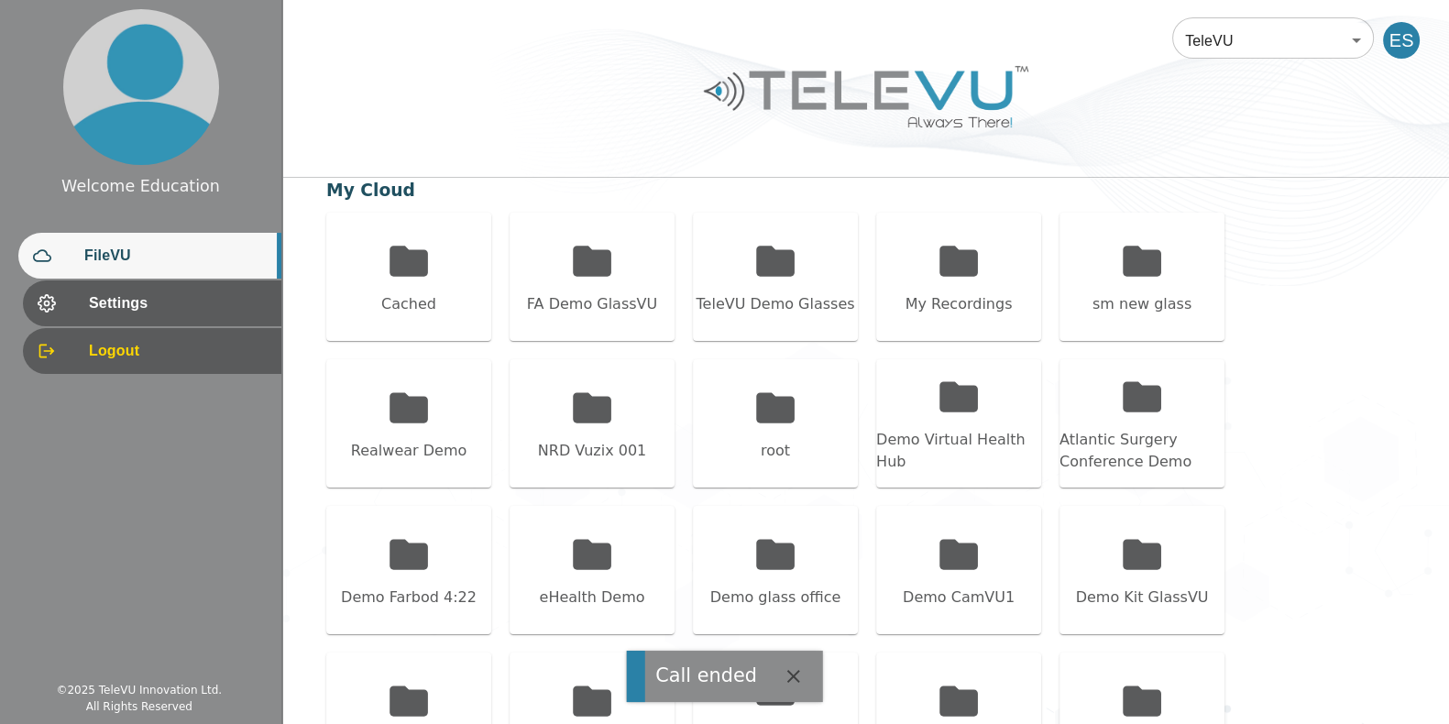
click at [151, 263] on span "FileVU" at bounding box center [175, 256] width 182 height 22
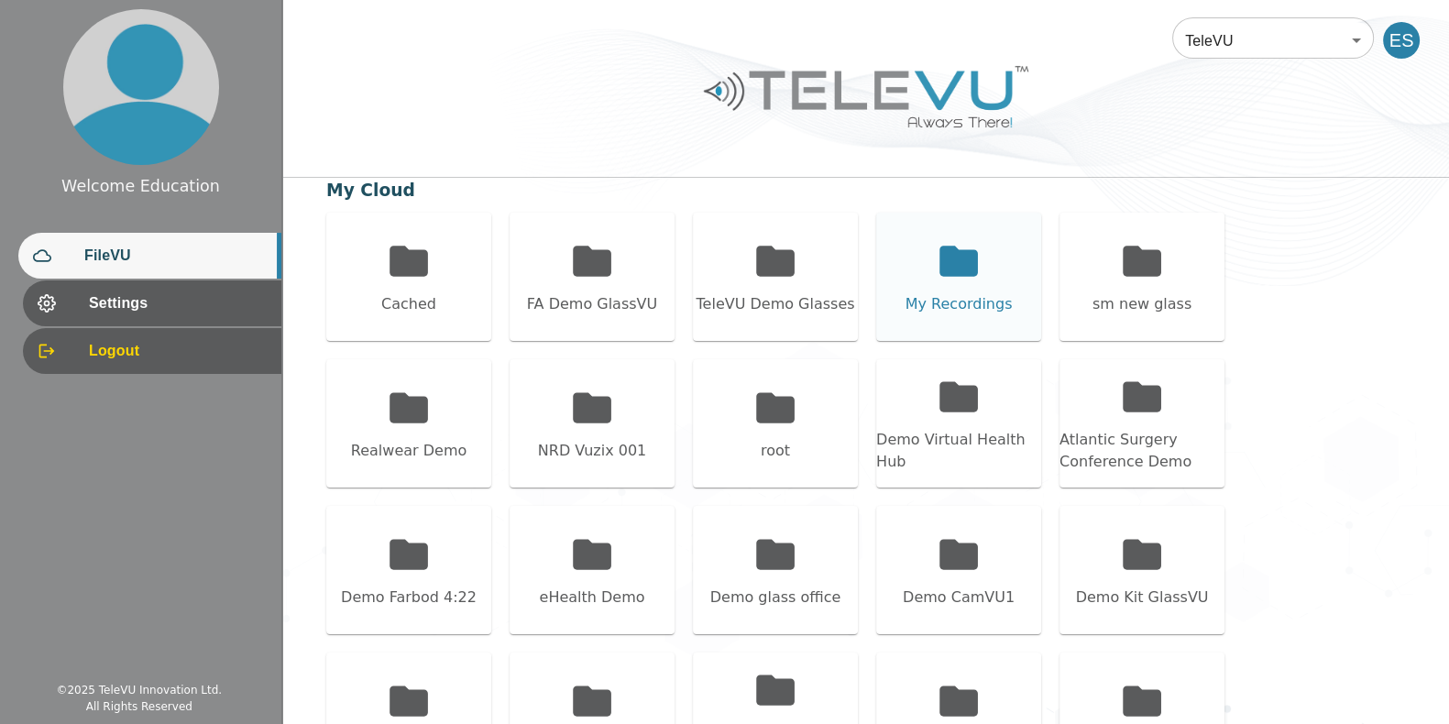
click at [969, 258] on icon at bounding box center [958, 261] width 38 height 30
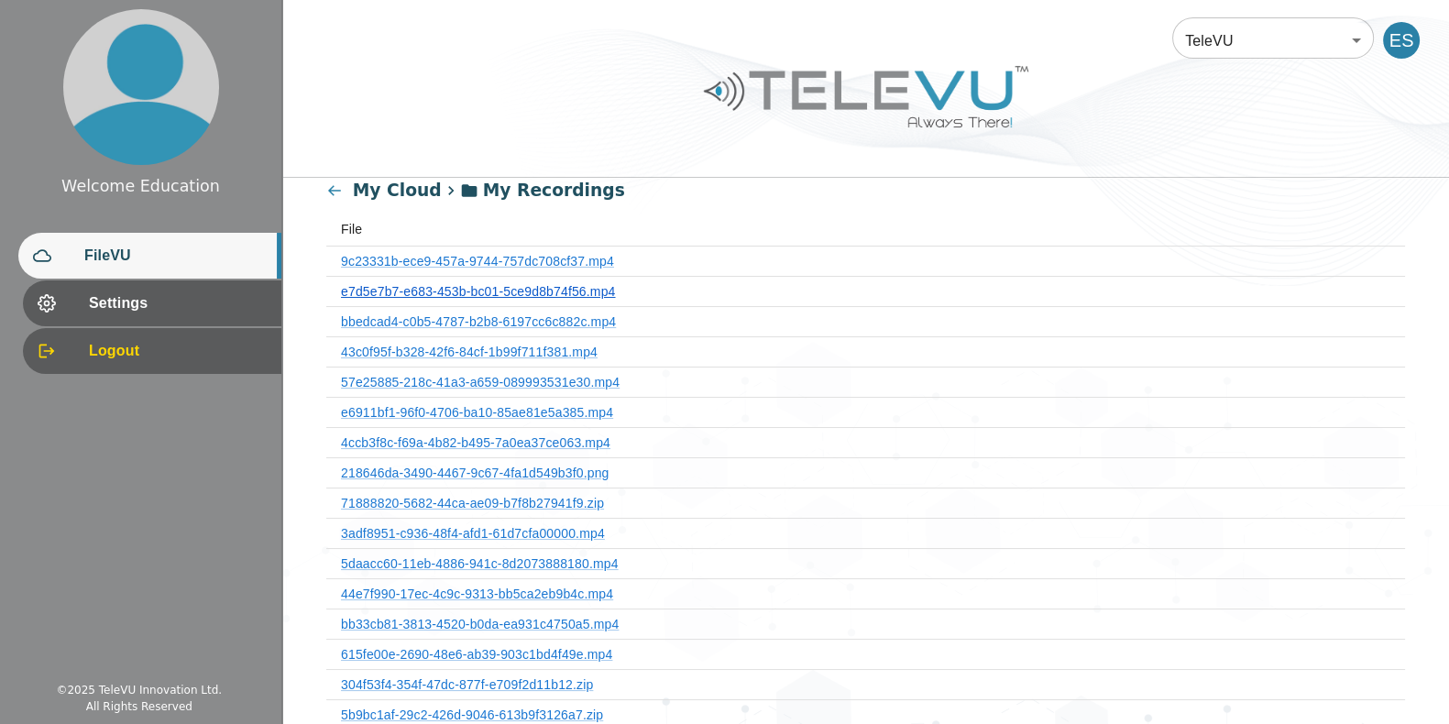
click at [573, 286] on link "e7d5e7b7-e683-453b-bc01-5ce9d8b74f56.mp4" at bounding box center [478, 291] width 274 height 15
